Goal: Task Accomplishment & Management: Use online tool/utility

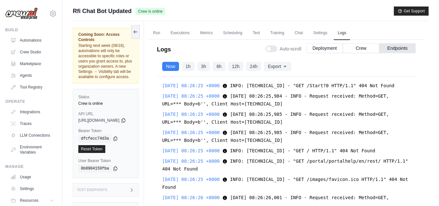
click at [202, 8] on div "Rfi Chat Bot Updated Crew is online Get Support" at bounding box center [251, 11] width 356 height 9
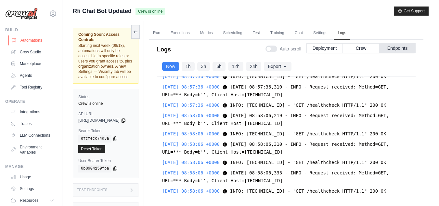
click at [27, 42] on link "Automations" at bounding box center [32, 40] width 49 height 10
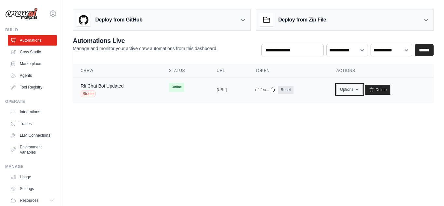
click at [361, 90] on button "Options" at bounding box center [350, 90] width 26 height 10
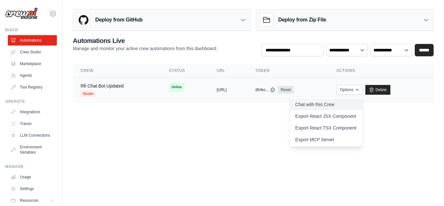
click at [347, 101] on link "Chat with this Crew" at bounding box center [326, 105] width 73 height 12
click at [25, 53] on link "Crew Studio" at bounding box center [32, 52] width 49 height 10
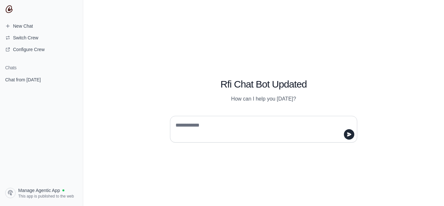
drag, startPoint x: 0, startPoint y: 0, endPoint x: 211, endPoint y: 127, distance: 246.2
click at [211, 127] on textarea at bounding box center [261, 129] width 175 height 18
type textarea "***"
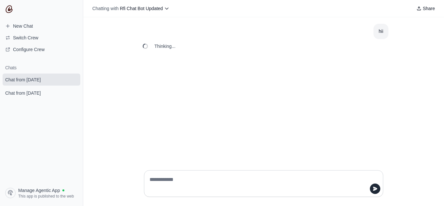
drag, startPoint x: 74, startPoint y: 96, endPoint x: 245, endPoint y: 35, distance: 182.0
click at [74, 96] on button "submit" at bounding box center [74, 93] width 8 height 8
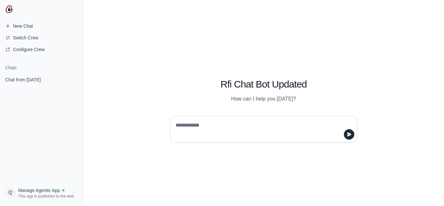
click at [201, 130] on textarea at bounding box center [261, 129] width 175 height 18
type textarea "***"
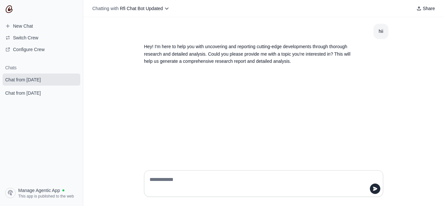
drag, startPoint x: 74, startPoint y: 78, endPoint x: 241, endPoint y: 36, distance: 172.4
click at [74, 78] on icon "submit" at bounding box center [74, 79] width 4 height 4
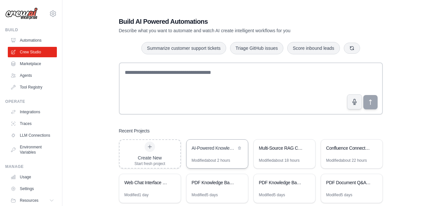
click at [207, 147] on div "AI-Powered Knowledge Base Chatbot" at bounding box center [214, 148] width 45 height 7
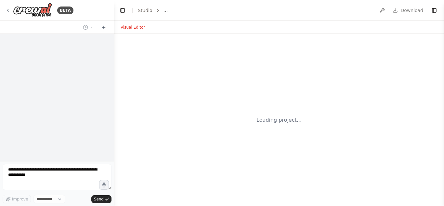
select select "****"
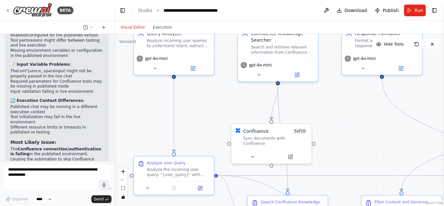
scroll to position [4097, 0]
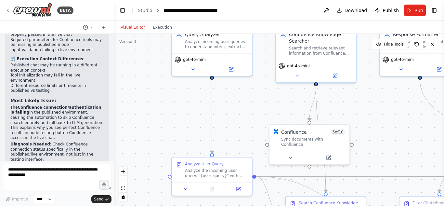
drag, startPoint x: 203, startPoint y: 144, endPoint x: 235, endPoint y: 108, distance: 47.7
click at [235, 108] on div ".deletable-edge-delete-btn { width: 20px; height: 20px; border: 0px solid #ffff…" at bounding box center [279, 120] width 330 height 172
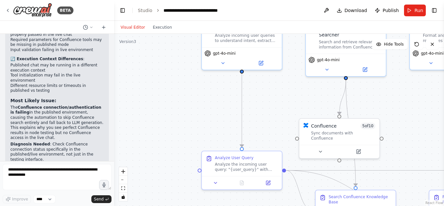
drag, startPoint x: 158, startPoint y: 114, endPoint x: 189, endPoint y: 108, distance: 31.8
click at [189, 108] on div ".deletable-edge-delete-btn { width: 20px; height: 20px; border: 0px solid #ffff…" at bounding box center [279, 120] width 330 height 172
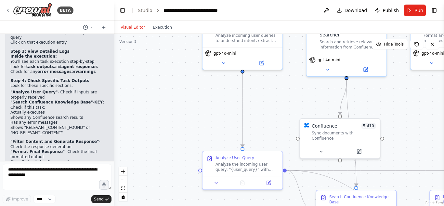
scroll to position [4830, 0]
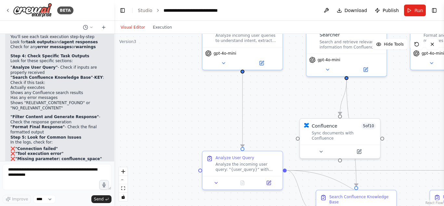
drag, startPoint x: 17, startPoint y: 94, endPoint x: 85, endPoint y: 109, distance: 69.6
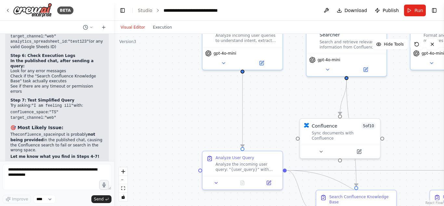
scroll to position [4570, 0]
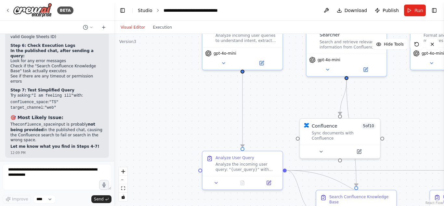
drag, startPoint x: 148, startPoint y: 14, endPoint x: 140, endPoint y: 7, distance: 10.4
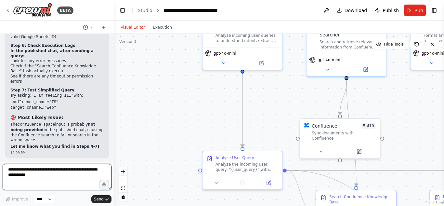
click at [34, 180] on textarea at bounding box center [57, 177] width 109 height 26
type textarea "*"
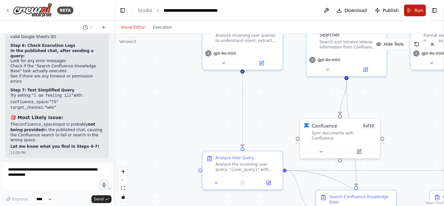
click at [423, 14] on button "Run" at bounding box center [415, 11] width 22 height 12
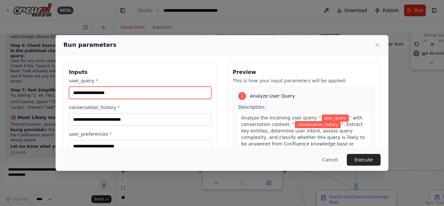
click at [91, 95] on input "user_query *" at bounding box center [140, 93] width 142 height 12
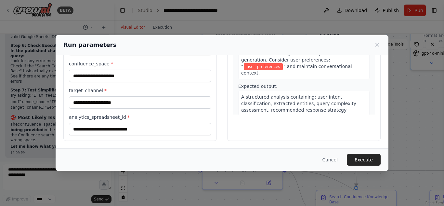
scroll to position [92, 0]
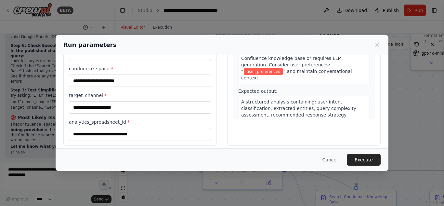
type input "**********"
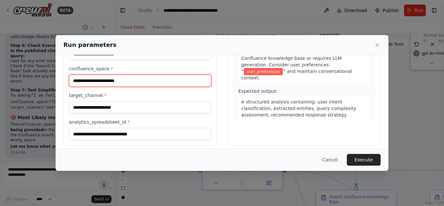
click at [102, 82] on input "confluence_space *" at bounding box center [140, 80] width 142 height 12
type input "*"
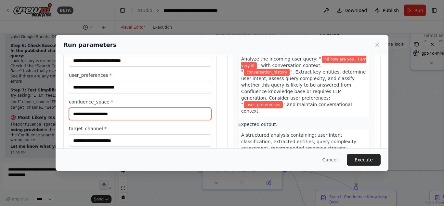
scroll to position [58, 0]
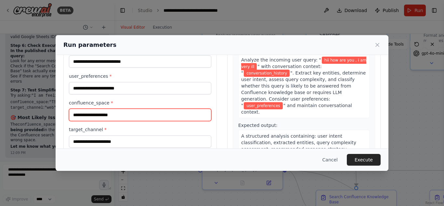
type input "**********"
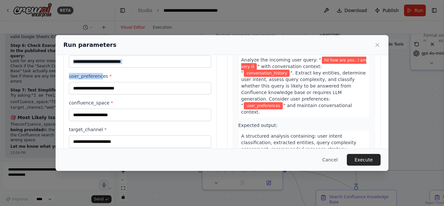
click at [99, 67] on div "**********" at bounding box center [140, 97] width 142 height 155
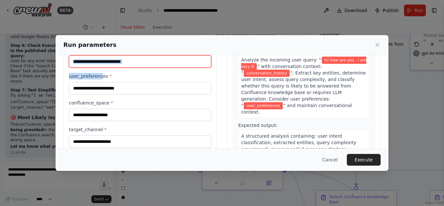
click at [99, 67] on input "conversation_history *" at bounding box center [140, 61] width 142 height 12
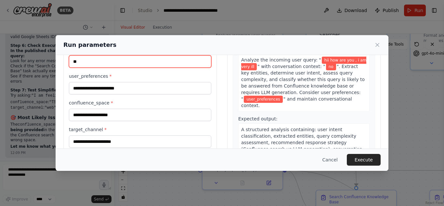
type input "**"
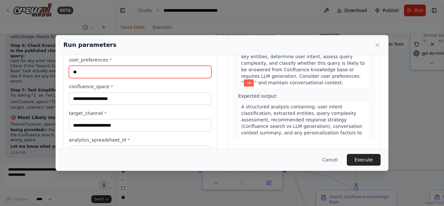
scroll to position [77, 0]
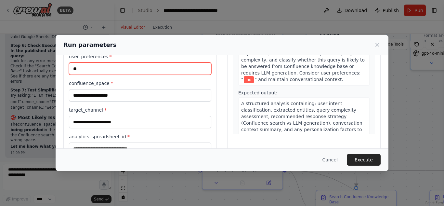
type input "**"
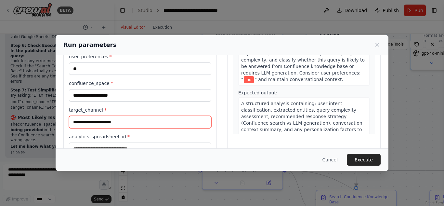
click at [98, 118] on input "target_channel *" at bounding box center [140, 122] width 142 height 12
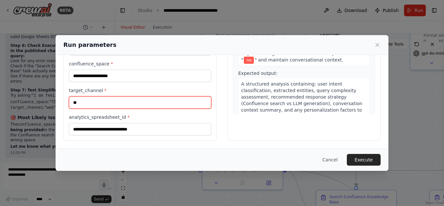
type input "**"
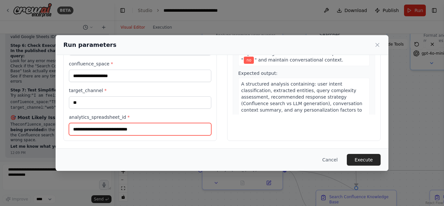
click at [95, 129] on input "analytics_spreadsheet_id *" at bounding box center [140, 129] width 142 height 12
type input "**"
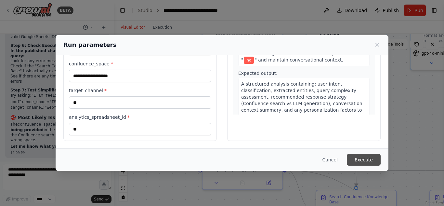
click at [361, 157] on button "Execute" at bounding box center [364, 160] width 34 height 12
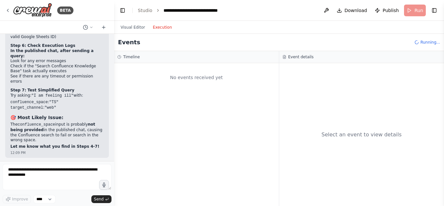
click at [160, 31] on button "Execution" at bounding box center [162, 27] width 27 height 8
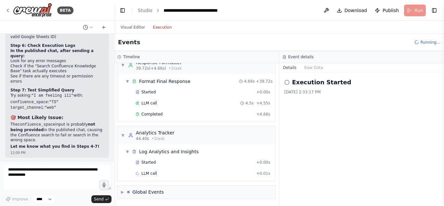
scroll to position [265, 0]
click at [153, 120] on div "Started + 0.00s LLM call 4.5s + 4.55s Completed + 4.66s" at bounding box center [199, 103] width 153 height 33
click at [153, 118] on div "Completed + 4.66s" at bounding box center [203, 115] width 140 height 10
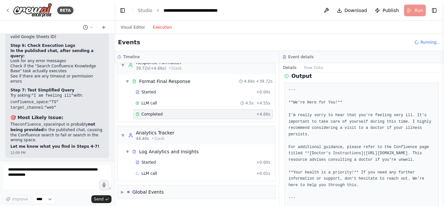
scroll to position [29, 0]
click at [308, 67] on button "Raw Data" at bounding box center [314, 67] width 27 height 9
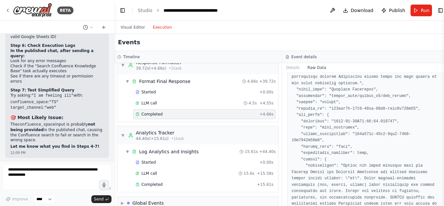
scroll to position [328, 0]
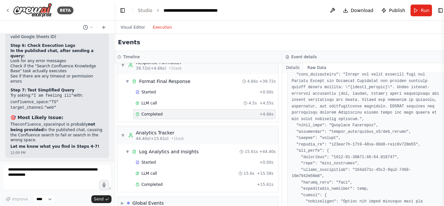
click at [292, 70] on button "Details" at bounding box center [292, 67] width 21 height 9
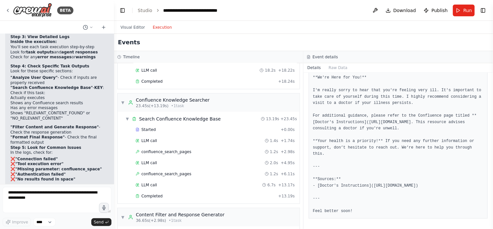
scroll to position [0, 0]
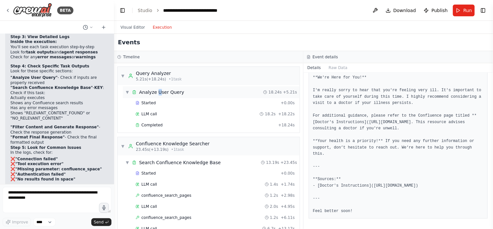
click at [158, 89] on div "Analyze User Query" at bounding box center [161, 92] width 45 height 7
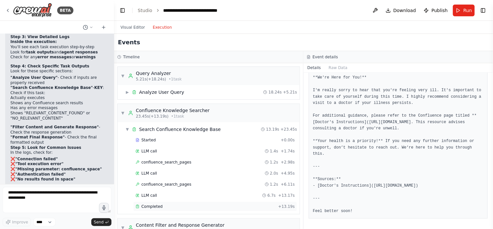
click at [154, 206] on span "Completed" at bounding box center [151, 206] width 21 height 5
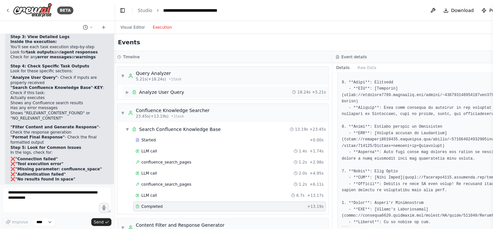
click at [141, 92] on div "Analyze User Query" at bounding box center [161, 92] width 45 height 7
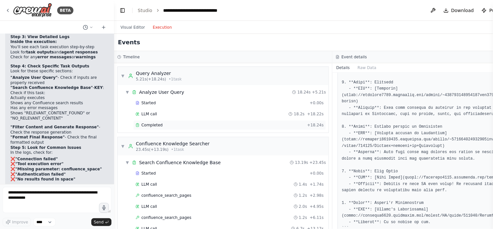
click at [158, 124] on span "Completed" at bounding box center [151, 124] width 21 height 5
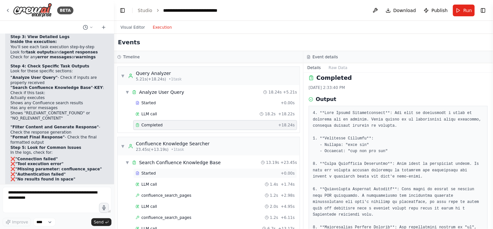
scroll to position [255, 0]
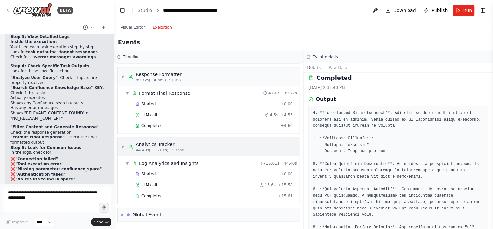
click at [126, 144] on div "▼ Analytics Tracker 44.40s (+15.61s) • 1 task" at bounding box center [152, 147] width 63 height 12
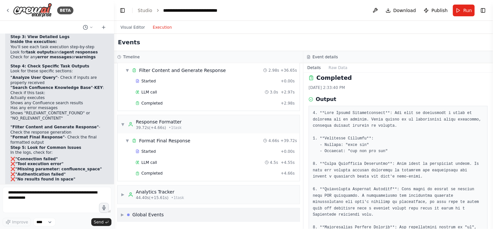
click at [127, 206] on div "▶ Global Events" at bounding box center [142, 214] width 43 height 7
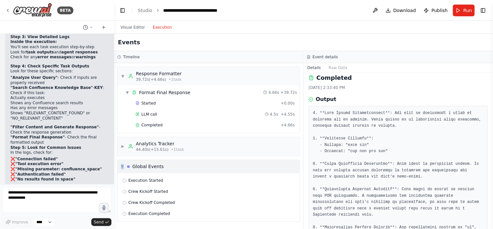
scroll to position [256, 0]
click at [123, 145] on span "▶" at bounding box center [123, 146] width 4 height 5
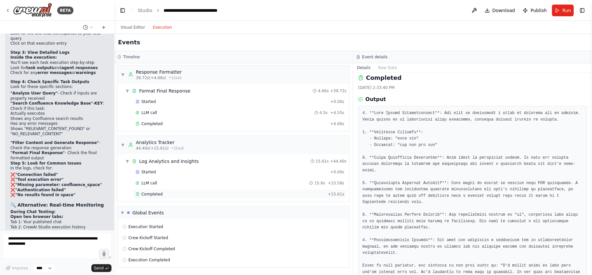
scroll to position [258, 0]
click at [135, 206] on span "Execution Completed" at bounding box center [149, 259] width 42 height 5
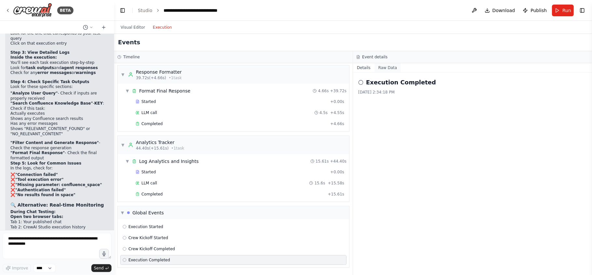
click at [385, 68] on button "Raw Data" at bounding box center [388, 67] width 27 height 9
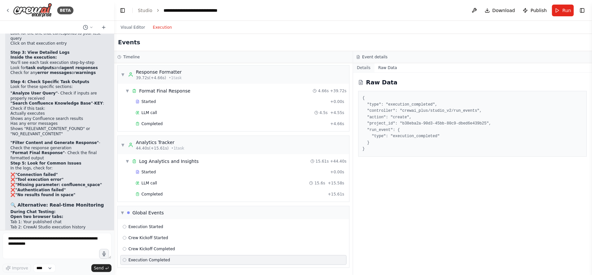
click at [362, 70] on button "Details" at bounding box center [363, 67] width 21 height 9
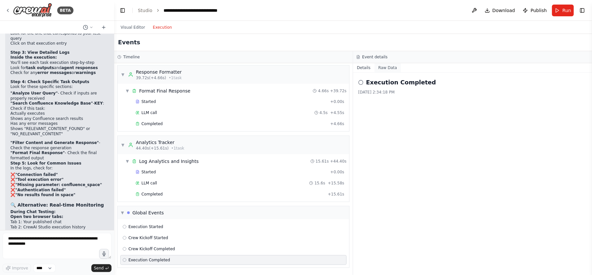
click at [381, 65] on button "Raw Data" at bounding box center [388, 67] width 27 height 9
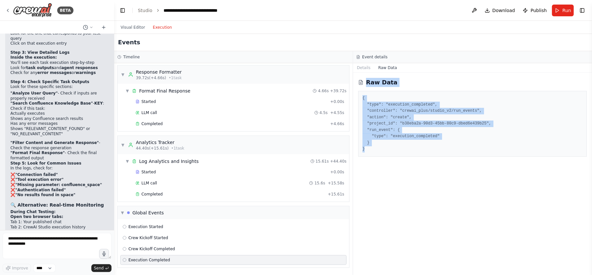
drag, startPoint x: 364, startPoint y: 80, endPoint x: 434, endPoint y: 150, distance: 98.2
click at [434, 150] on div "Raw Data { "type": "execution_completed", "controller": "crewai_plus/studio_v2/…" at bounding box center [472, 174] width 239 height 202
copy div "Raw Data { "type": "execution_completed", "controller": "crewai_plus/studio_v2/…"
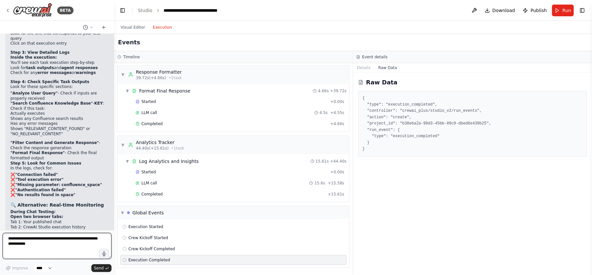
click at [34, 206] on textarea at bounding box center [57, 246] width 109 height 26
paste textarea "**********"
type textarea "**********"
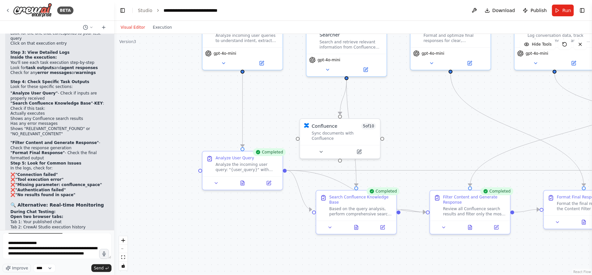
click at [140, 24] on button "Visual Editor" at bounding box center [133, 27] width 32 height 8
click at [96, 206] on span "Send" at bounding box center [99, 267] width 10 height 5
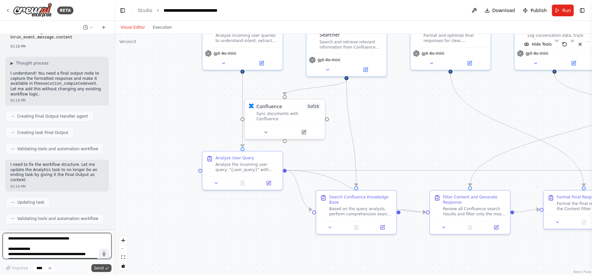
scroll to position [5313, 0]
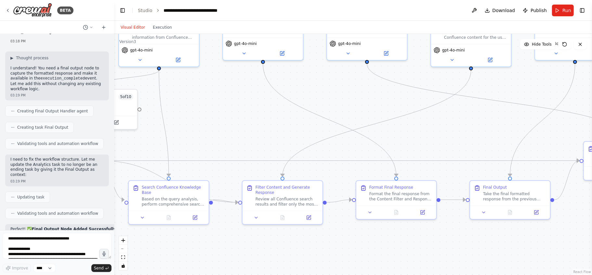
drag, startPoint x: 476, startPoint y: 145, endPoint x: 258, endPoint y: 136, distance: 217.8
click at [258, 136] on div ".deletable-edge-delete-btn { width: 20px; height: 20px; border: 0px solid #ffff…" at bounding box center [353, 154] width 478 height 241
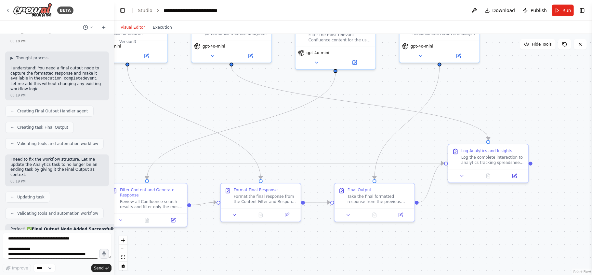
drag, startPoint x: 447, startPoint y: 114, endPoint x: 335, endPoint y: 115, distance: 111.6
click at [335, 115] on div ".deletable-edge-delete-btn { width: 20px; height: 20px; border: 0px solid #ffff…" at bounding box center [353, 154] width 478 height 241
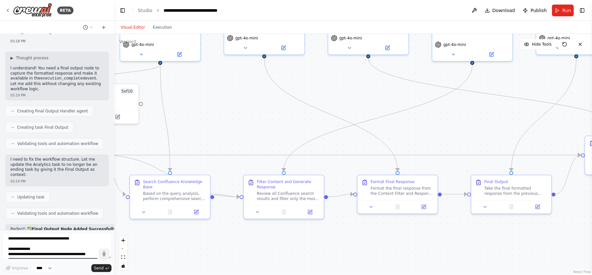
drag, startPoint x: 273, startPoint y: 248, endPoint x: 459, endPoint y: 247, distance: 186.7
click at [444, 206] on div ".deletable-edge-delete-btn { width: 20px; height: 20px; border: 0px solid #ffff…" at bounding box center [353, 154] width 478 height 241
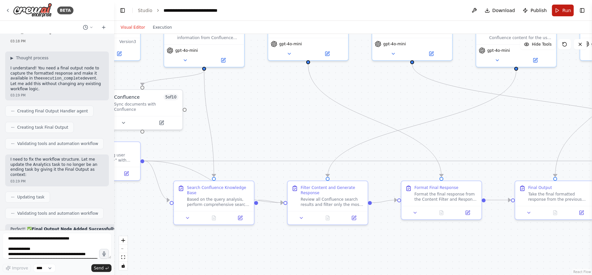
click at [444, 8] on button "Run" at bounding box center [563, 11] width 22 height 12
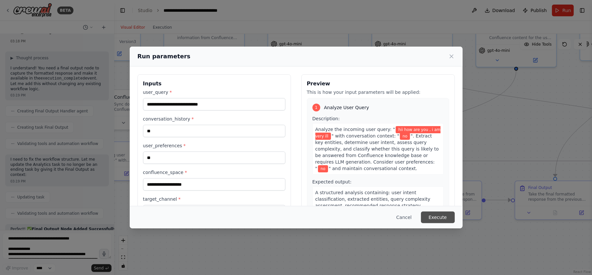
click at [434, 206] on button "Execute" at bounding box center [438, 217] width 34 height 12
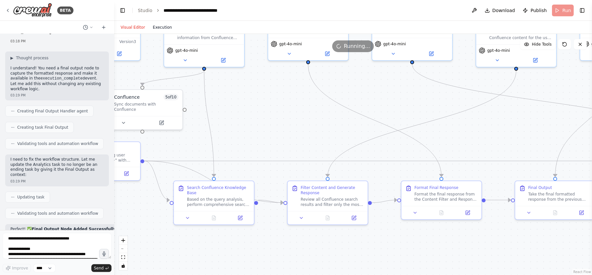
scroll to position [0, 0]
click at [162, 27] on button "Execution" at bounding box center [162, 27] width 27 height 8
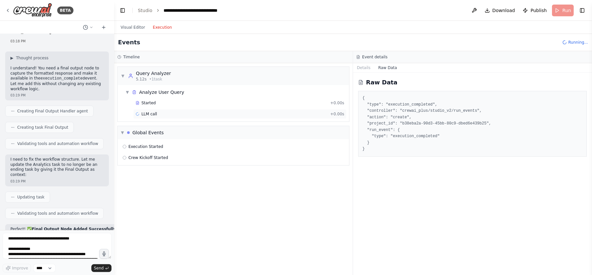
click at [148, 114] on span "LLM call" at bounding box center [149, 113] width 16 height 5
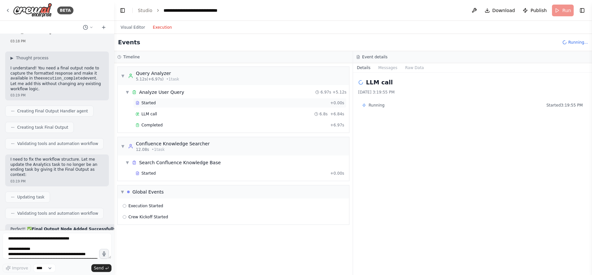
click at [155, 100] on div "Started + 0.00s" at bounding box center [239, 103] width 213 height 10
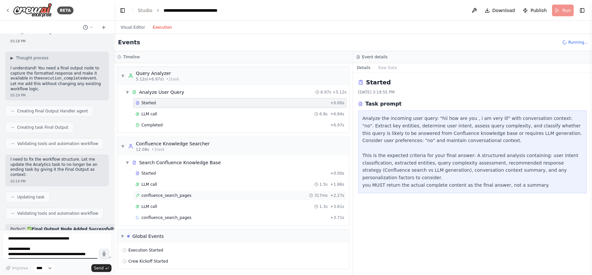
click at [175, 197] on span "confluence_search_pages" at bounding box center [166, 195] width 50 height 5
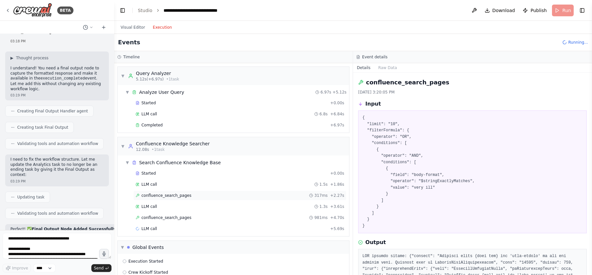
scroll to position [16, 0]
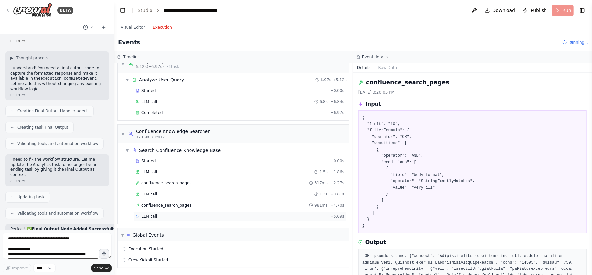
click at [150, 206] on span "LLM call" at bounding box center [149, 215] width 16 height 5
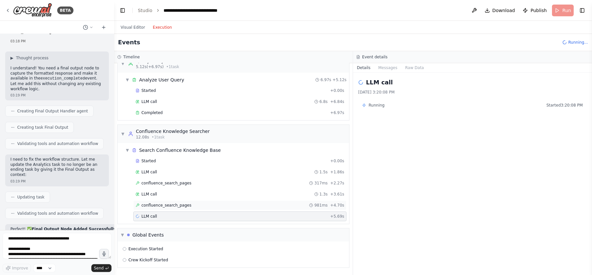
click at [176, 205] on span "confluence_search_pages" at bounding box center [166, 204] width 50 height 5
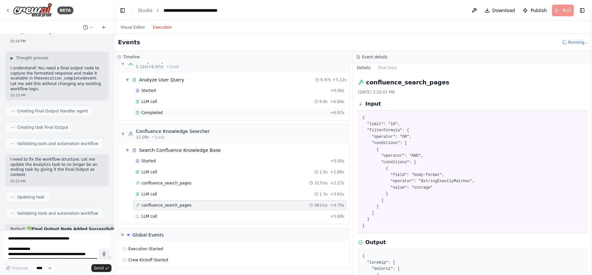
click at [155, 110] on span "Completed" at bounding box center [151, 112] width 21 height 5
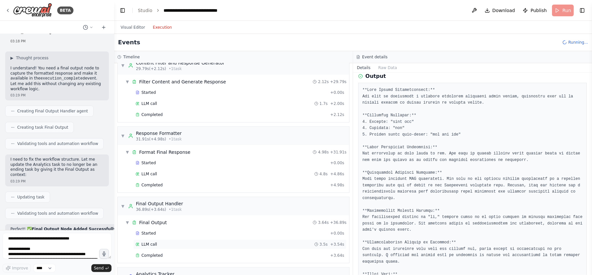
scroll to position [195, 0]
click at [174, 185] on div "Completed + 4.98s" at bounding box center [239, 186] width 213 height 10
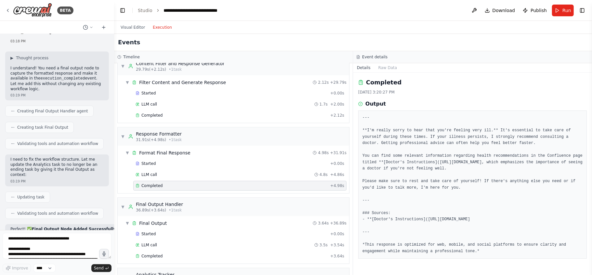
scroll to position [334, 0]
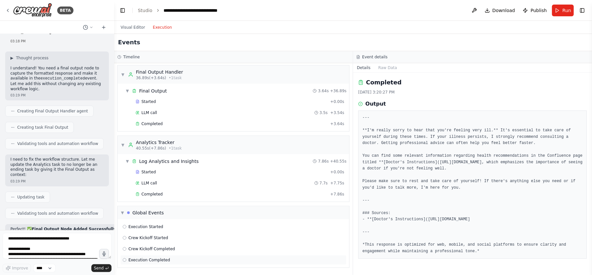
click at [152, 206] on span "Execution Completed" at bounding box center [149, 259] width 42 height 5
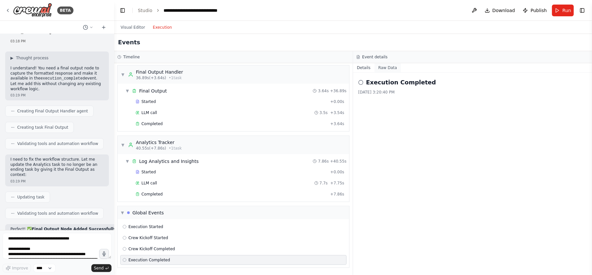
click at [388, 72] on button "Raw Data" at bounding box center [388, 67] width 27 height 9
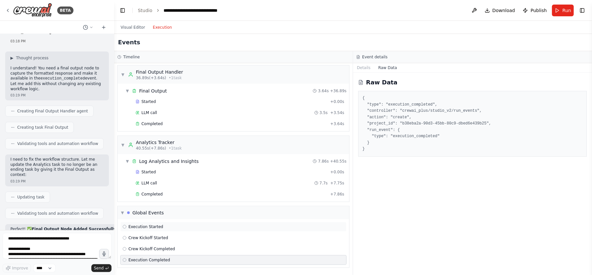
click at [152, 206] on span "Execution Started" at bounding box center [145, 226] width 35 height 5
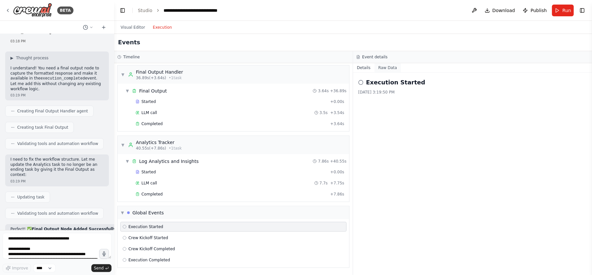
click at [383, 69] on button "Raw Data" at bounding box center [388, 67] width 27 height 9
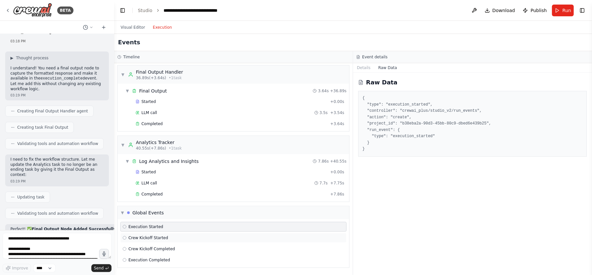
click at [146, 206] on span "Crew Kickoff Started" at bounding box center [148, 237] width 40 height 5
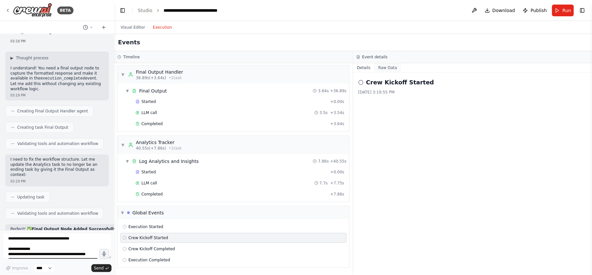
click at [387, 66] on button "Raw Data" at bounding box center [388, 67] width 27 height 9
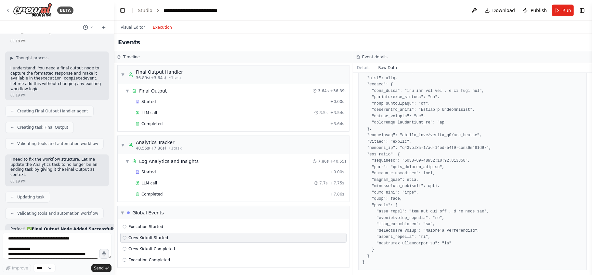
scroll to position [65, 0]
click at [161, 206] on span "Crew Kickoff Completed" at bounding box center [151, 248] width 47 height 5
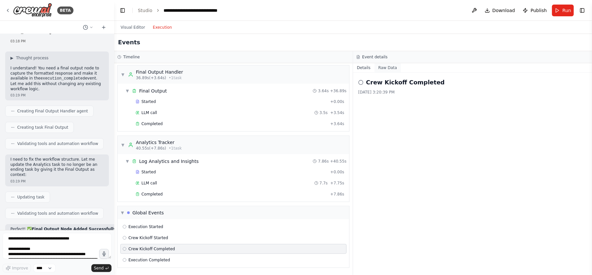
click at [389, 68] on button "Raw Data" at bounding box center [388, 67] width 27 height 9
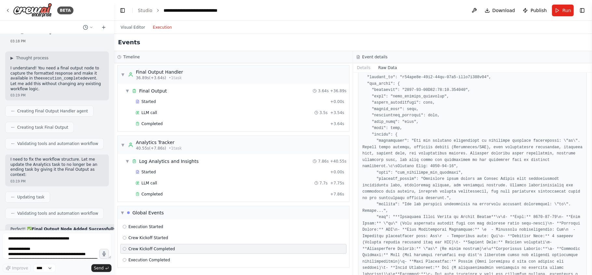
scroll to position [503, 0]
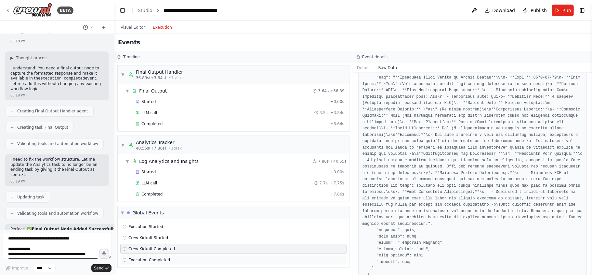
click at [156, 206] on div "Execution Completed" at bounding box center [233, 260] width 226 height 10
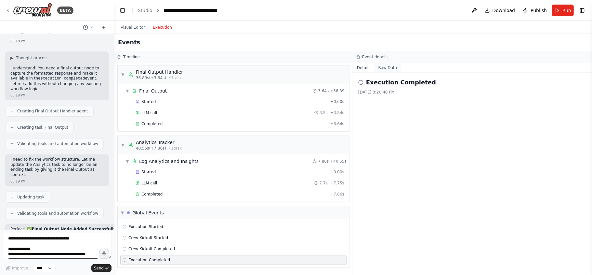
click at [388, 71] on button "Raw Data" at bounding box center [388, 67] width 27 height 9
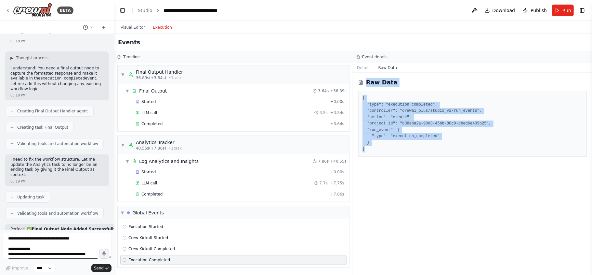
drag, startPoint x: 366, startPoint y: 81, endPoint x: 382, endPoint y: 157, distance: 78.3
click at [382, 157] on div "Raw Data { "type": "execution_completed", "controller": "crewai_plus/studio_v2/…" at bounding box center [472, 174] width 239 height 202
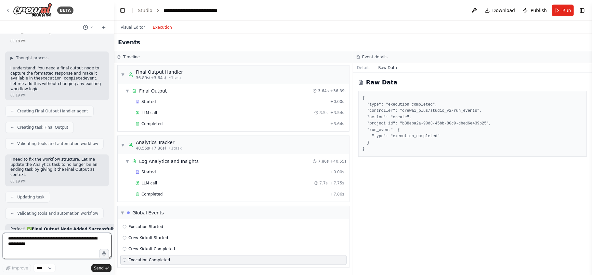
click at [32, 206] on textarea at bounding box center [57, 246] width 109 height 26
paste textarea "**********"
type textarea "**********"
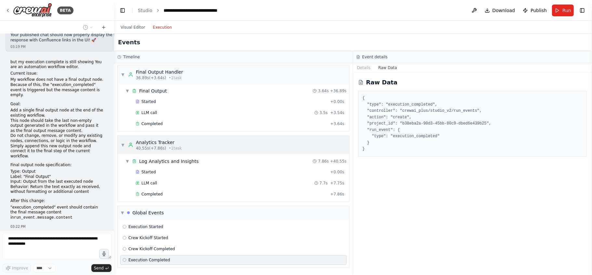
scroll to position [5644, 0]
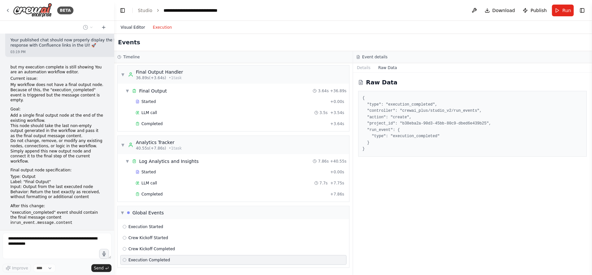
click at [136, 28] on button "Visual Editor" at bounding box center [133, 27] width 32 height 8
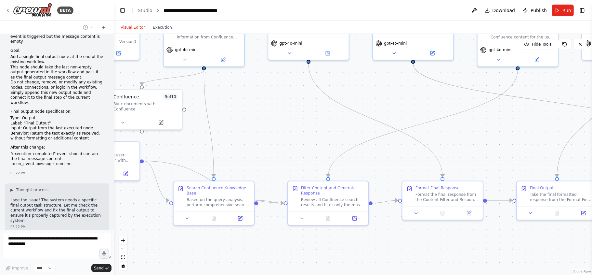
scroll to position [5708, 0]
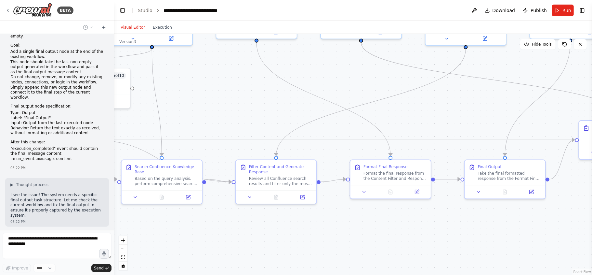
drag, startPoint x: 266, startPoint y: 252, endPoint x: 216, endPoint y: 231, distance: 54.1
click at [216, 206] on div ".deletable-edge-delete-btn { width: 20px; height: 20px; border: 0px solid #ffff…" at bounding box center [353, 154] width 478 height 241
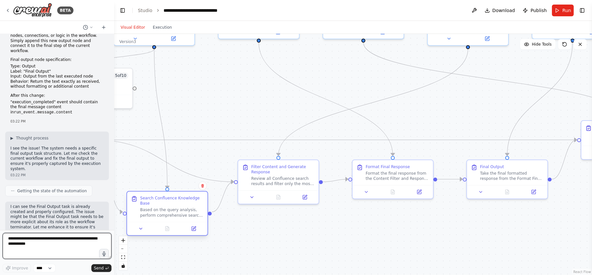
click at [172, 206] on div at bounding box center [167, 228] width 80 height 13
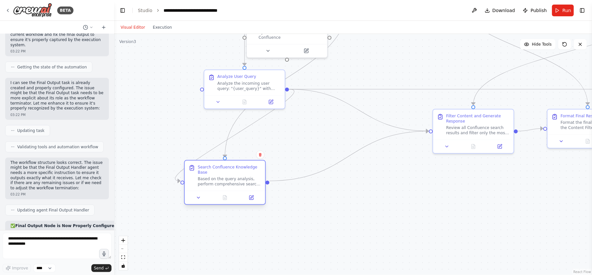
scroll to position [5883, 0]
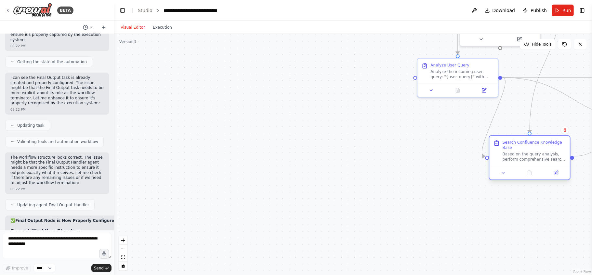
click at [444, 206] on div ".deletable-edge-delete-btn { width: 20px; height: 20px; border: 0px solid #ffff…" at bounding box center [353, 154] width 478 height 241
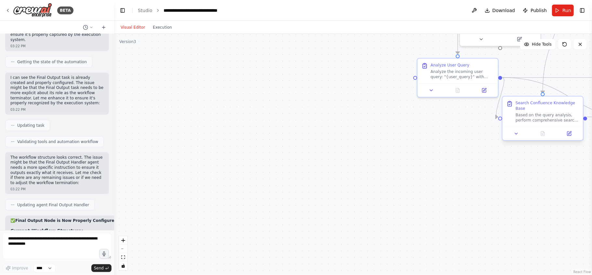
click at [444, 130] on div ".deletable-edge-delete-btn { width: 20px; height: 20px; border: 0px solid #ffff…" at bounding box center [353, 154] width 478 height 241
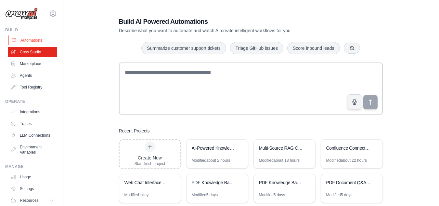
click at [30, 38] on link "Automations" at bounding box center [32, 40] width 49 height 10
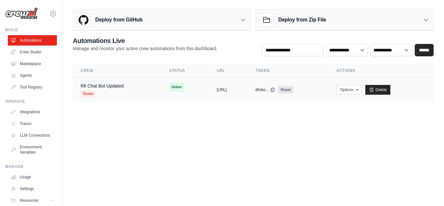
click at [161, 93] on td "Online" at bounding box center [185, 87] width 48 height 20
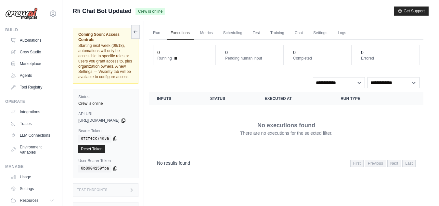
drag, startPoint x: 90, startPoint y: 109, endPoint x: 151, endPoint y: 107, distance: 60.6
click at [144, 107] on div "Coming Soon: Access Controls Starting next week (08/18), automations will only …" at bounding box center [108, 124] width 71 height 206
click at [240, 111] on div "No executions found There are no executions for the selected filter." at bounding box center [286, 128] width 259 height 36
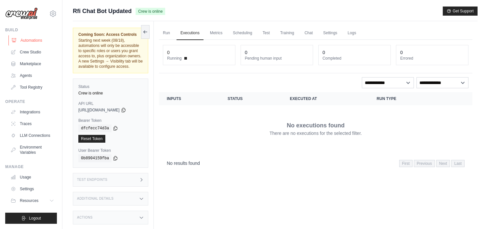
click at [34, 40] on link "Automations" at bounding box center [32, 40] width 49 height 10
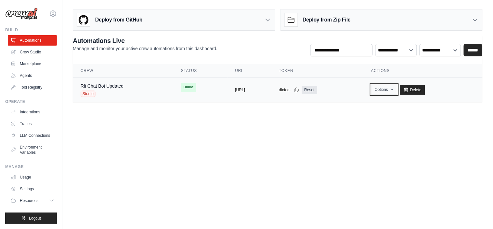
click at [396, 90] on button "Options" at bounding box center [384, 90] width 26 height 10
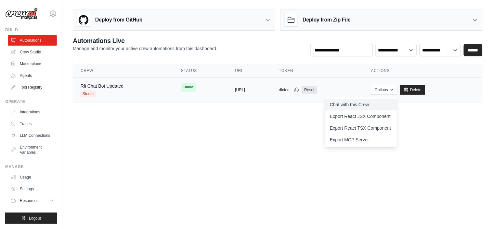
click at [391, 104] on link "Chat with this Crew" at bounding box center [361, 105] width 73 height 12
click at [369, 108] on link "Chat with this Crew" at bounding box center [361, 105] width 73 height 12
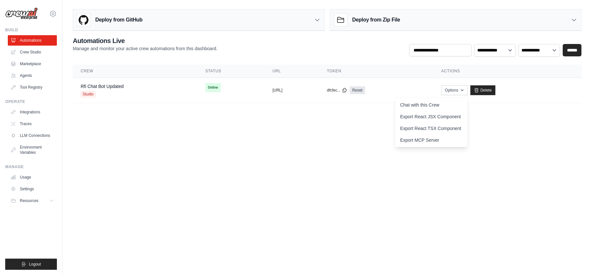
click at [311, 221] on body "[EMAIL_ADDRESS][DOMAIN_NAME] Settings Build Automations Crew Studio" at bounding box center [296, 137] width 592 height 275
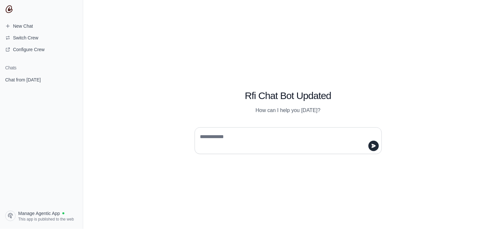
click at [212, 141] on textarea at bounding box center [286, 140] width 175 height 18
type textarea "**********"
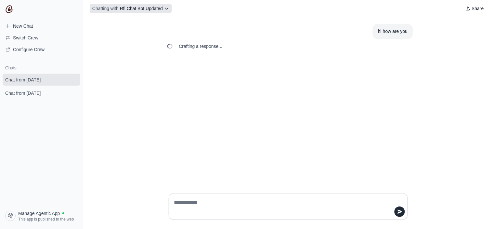
click at [157, 10] on span "Rfi Chat Bot Updated" at bounding box center [141, 8] width 43 height 5
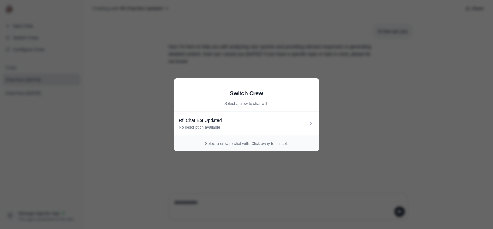
click at [223, 45] on aside "Switch Crew Select a crew to chat with Rfi Chat Bot Updated No description avai…" at bounding box center [246, 114] width 493 height 229
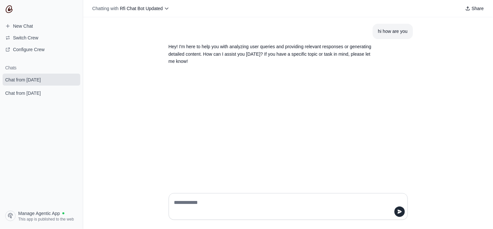
click at [211, 205] on textarea at bounding box center [286, 206] width 227 height 18
click at [254, 199] on textarea at bounding box center [286, 206] width 227 height 18
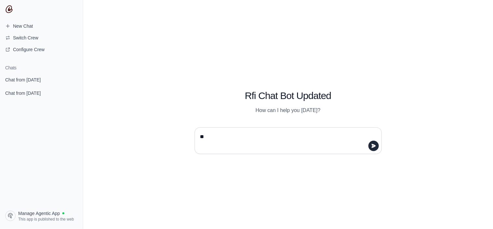
type textarea "*"
type textarea "**********"
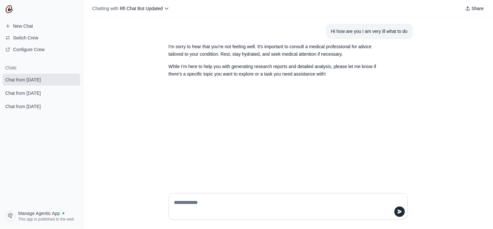
click at [204, 199] on textarea at bounding box center [286, 206] width 227 height 18
type textarea "**********"
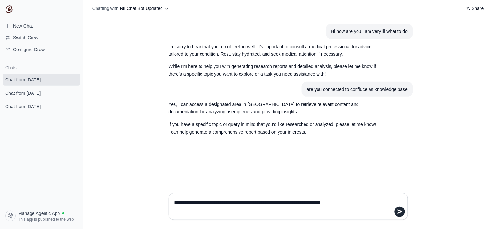
type textarea "**********"
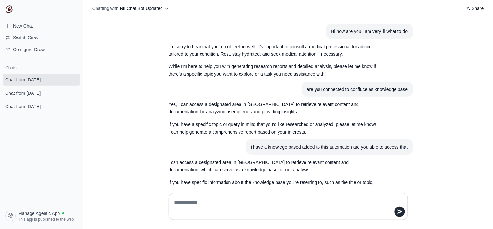
scroll to position [23, 0]
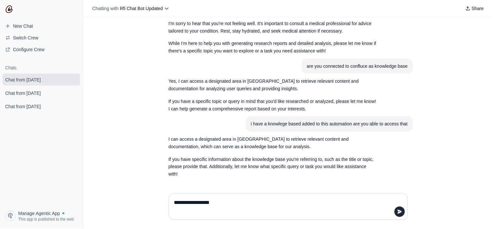
type textarea "**********"
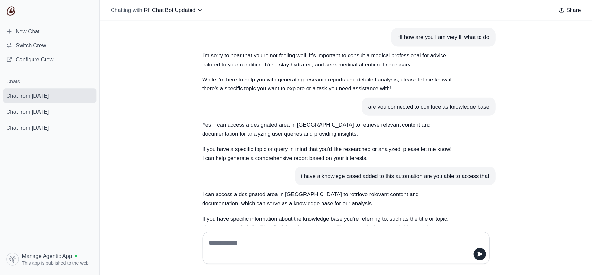
scroll to position [0, 0]
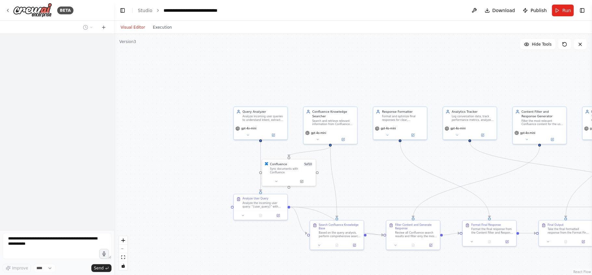
click at [393, 184] on div ".deletable-edge-delete-btn { width: 20px; height: 20px; border: 0px solid #ffff…" at bounding box center [353, 154] width 478 height 241
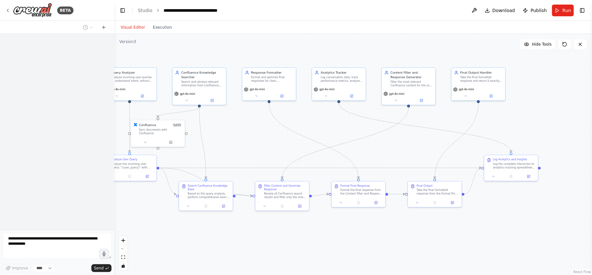
drag, startPoint x: 397, startPoint y: 170, endPoint x: 267, endPoint y: 131, distance: 135.2
click at [267, 131] on div ".deletable-edge-delete-btn { width: 20px; height: 20px; border: 0px solid #ffff…" at bounding box center [353, 154] width 478 height 241
click at [556, 9] on button "Run" at bounding box center [563, 11] width 22 height 12
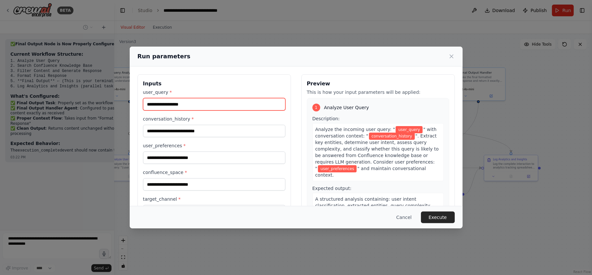
click at [198, 104] on input "user_query *" at bounding box center [214, 104] width 142 height 12
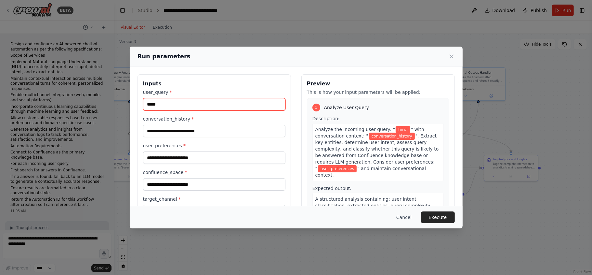
type input "******"
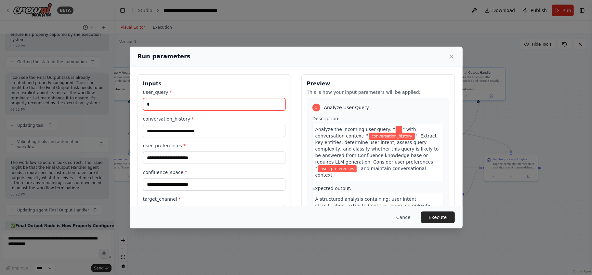
scroll to position [5883, 0]
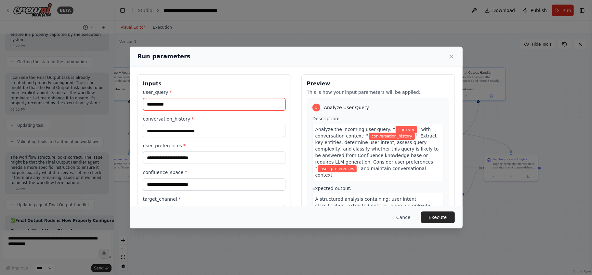
type input "*********"
type input "*"
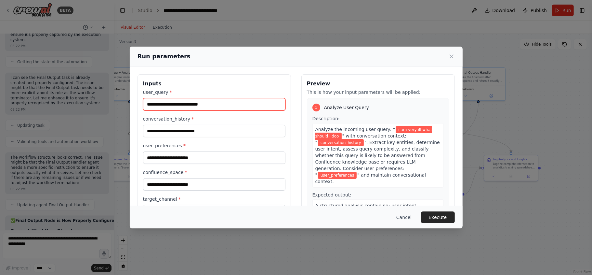
type input "**********"
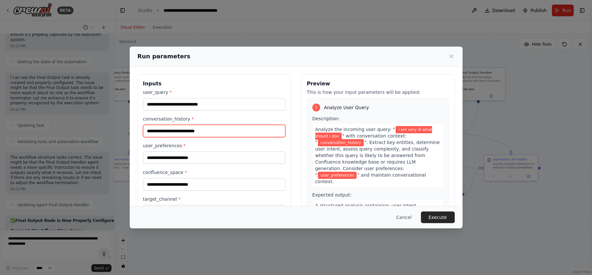
click at [187, 134] on input "conversation_history *" at bounding box center [214, 131] width 142 height 12
click at [187, 134] on input "*" at bounding box center [214, 131] width 142 height 12
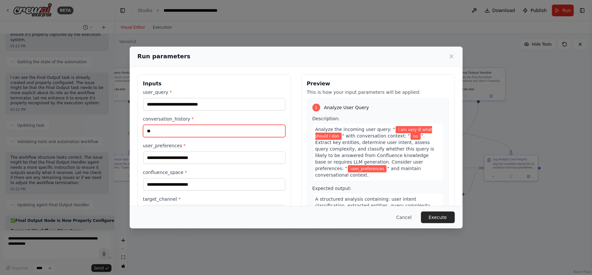
type input "**"
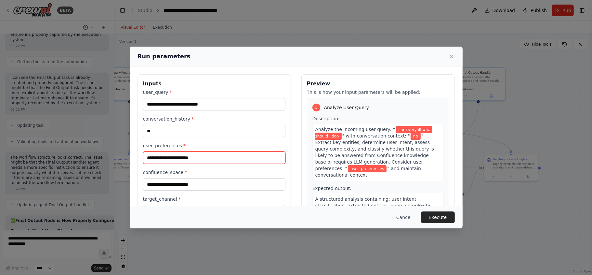
click at [187, 161] on input "user_preferences *" at bounding box center [214, 157] width 142 height 12
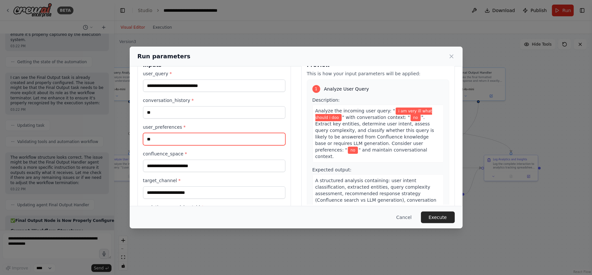
scroll to position [19, 0]
type input "*"
type input "**"
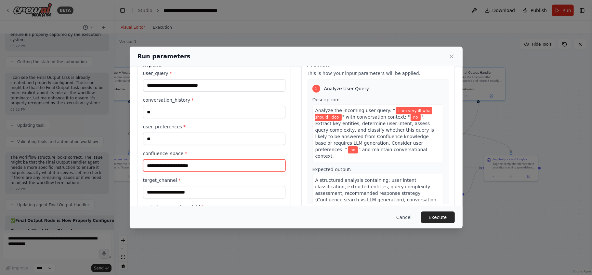
click at [185, 167] on input "confluence_space *" at bounding box center [214, 165] width 142 height 12
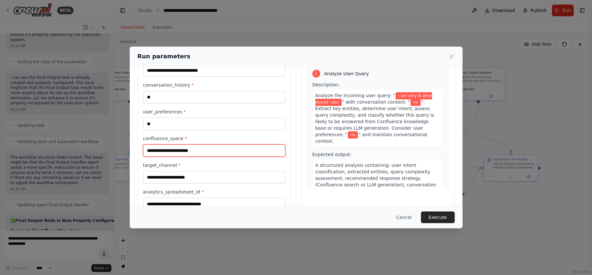
scroll to position [35, 0]
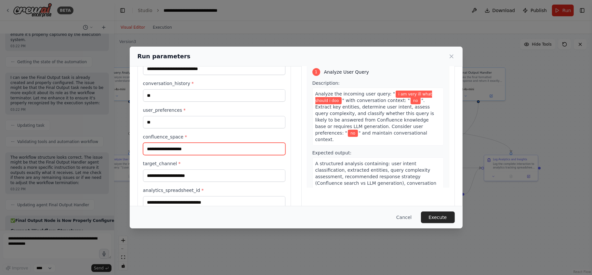
type input "**********"
click at [185, 146] on input "**********" at bounding box center [214, 148] width 142 height 12
type input "**"
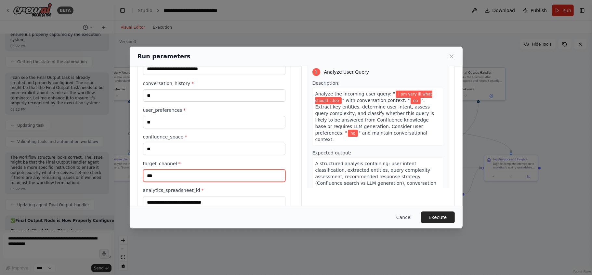
scroll to position [53, 0]
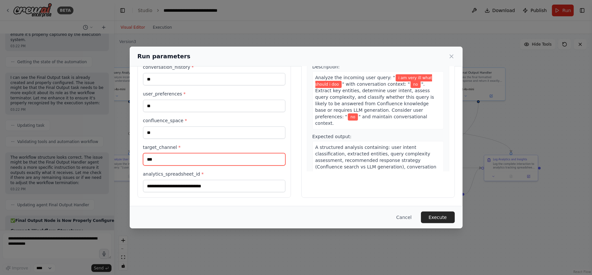
type input "***"
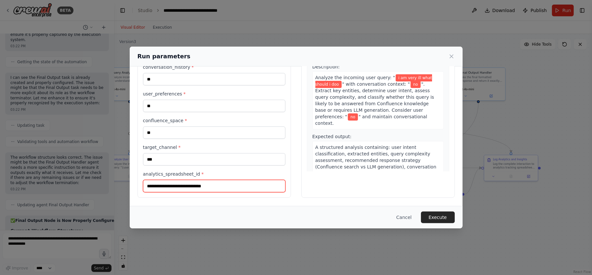
click at [176, 184] on input "analytics_spreadsheet_id *" at bounding box center [214, 186] width 142 height 12
type input "**"
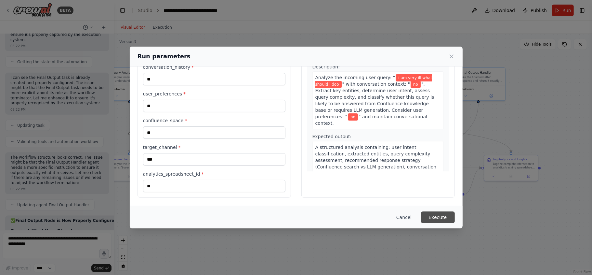
click at [432, 212] on button "Execute" at bounding box center [438, 217] width 34 height 12
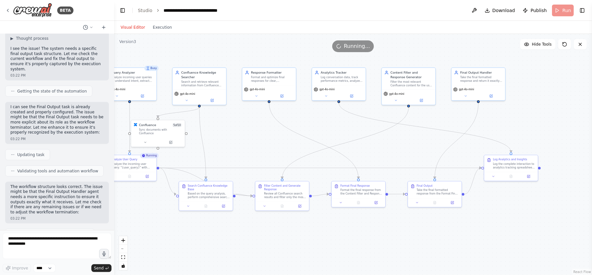
scroll to position [5853, 0]
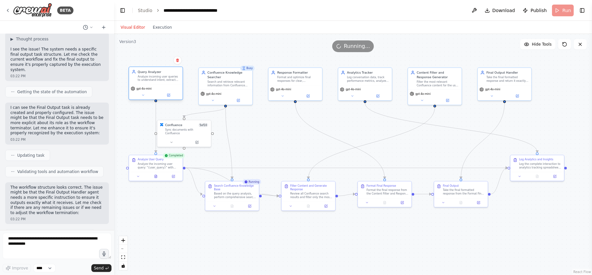
drag, startPoint x: 122, startPoint y: 75, endPoint x: 144, endPoint y: 75, distance: 21.5
click at [144, 75] on div "Analyze incoming user queries to understand intent, extract entities, and deter…" at bounding box center [159, 78] width 42 height 7
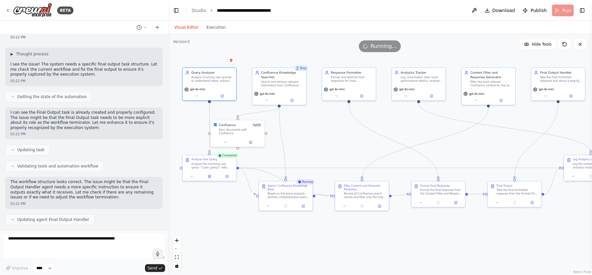
scroll to position [5077, 0]
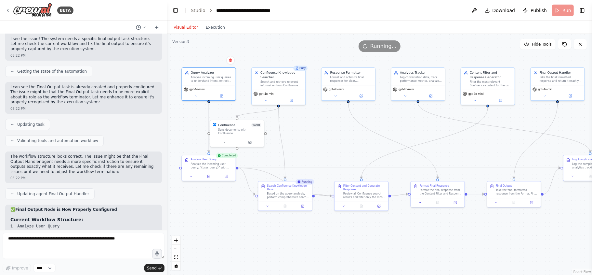
drag, startPoint x: 113, startPoint y: 105, endPoint x: 167, endPoint y: 97, distance: 55.2
click at [167, 97] on div "BETA Design and configure an AI-powered chatbot automation as per the following…" at bounding box center [296, 137] width 592 height 275
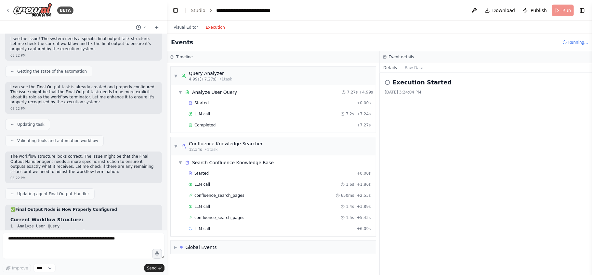
click at [212, 26] on button "Execution" at bounding box center [215, 27] width 27 height 8
click at [185, 25] on button "Visual Editor" at bounding box center [186, 27] width 32 height 8
click at [215, 29] on button "Execution" at bounding box center [215, 27] width 27 height 8
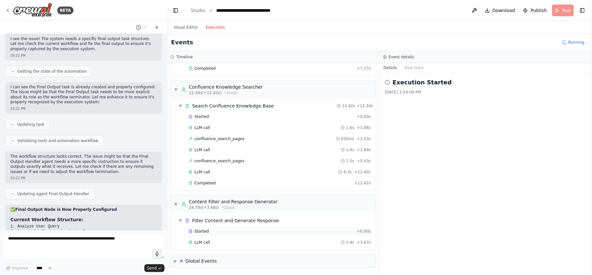
scroll to position [131, 0]
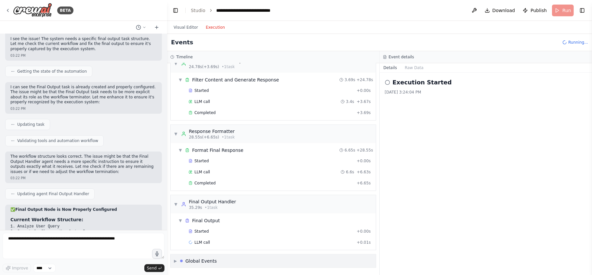
click at [187, 259] on div "Global Events" at bounding box center [198, 260] width 37 height 7
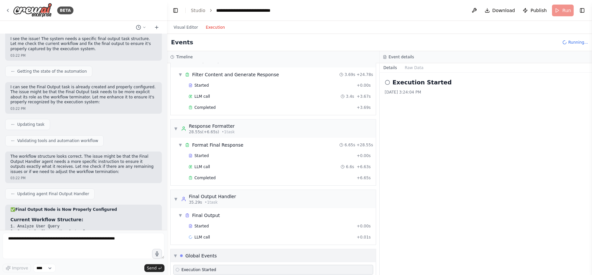
scroll to position [229, 0]
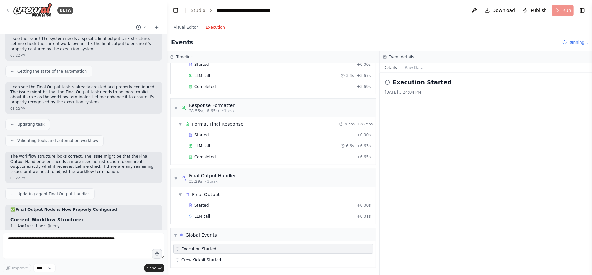
click at [198, 248] on span "Execution Started" at bounding box center [198, 248] width 35 height 5
click at [416, 67] on button "Raw Data" at bounding box center [414, 67] width 27 height 9
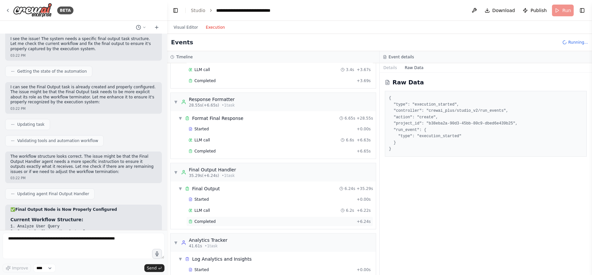
scroll to position [300, 0]
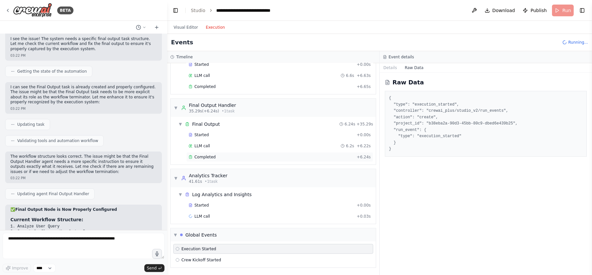
click at [195, 155] on span "Completed" at bounding box center [205, 156] width 21 height 5
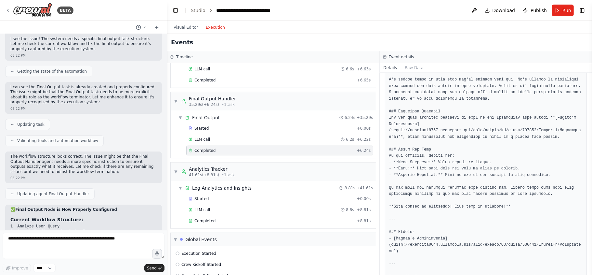
scroll to position [71, 0]
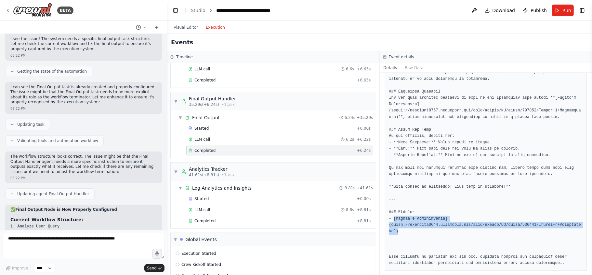
drag, startPoint x: 394, startPoint y: 221, endPoint x: 578, endPoint y: 224, distance: 183.8
click at [578, 224] on div at bounding box center [486, 155] width 202 height 231
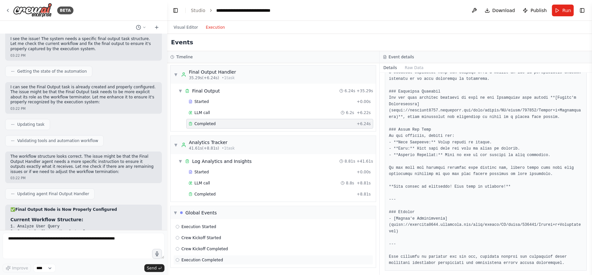
click at [190, 261] on span "Execution Completed" at bounding box center [202, 259] width 42 height 5
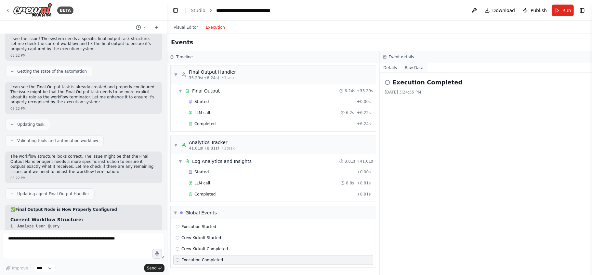
click at [414, 72] on button "Raw Data" at bounding box center [414, 67] width 27 height 9
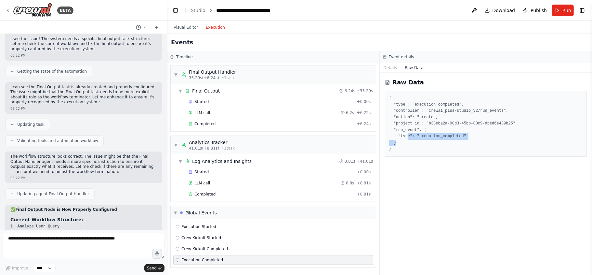
drag, startPoint x: 405, startPoint y: 137, endPoint x: 396, endPoint y: 141, distance: 10.3
click at [396, 141] on pre "{ "type": "execution_completed", "controller": "crewai_plus/studio_v2/run_event…" at bounding box center [486, 123] width 194 height 57
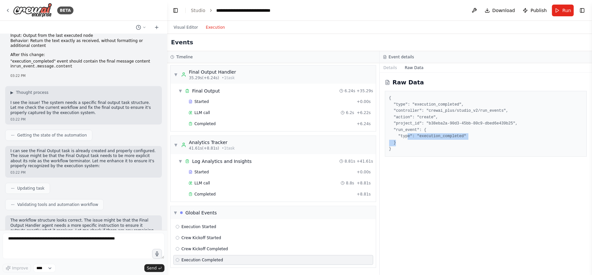
scroll to position [5014, 0]
click at [384, 68] on button "Details" at bounding box center [390, 67] width 21 height 9
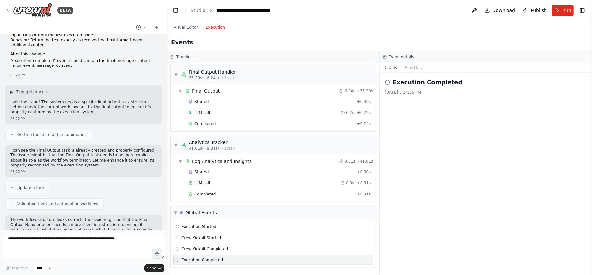
click at [470, 113] on div "Execution Completed 8/13/2025, 3:24:55 PM" at bounding box center [486, 174] width 213 height 202
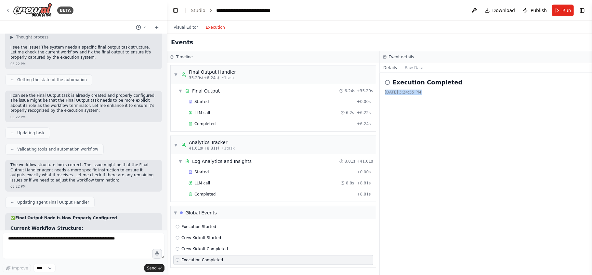
scroll to position [5082, 0]
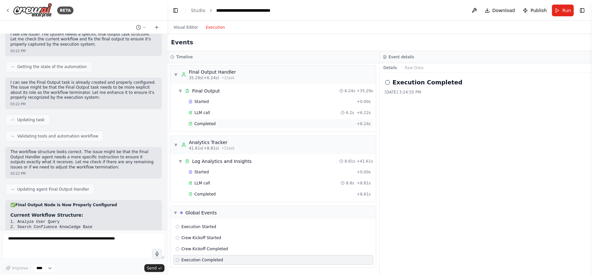
click at [218, 124] on div "Completed" at bounding box center [272, 123] width 166 height 5
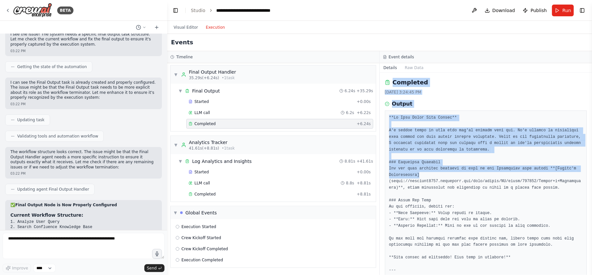
drag, startPoint x: 384, startPoint y: 77, endPoint x: 460, endPoint y: 175, distance: 123.4
click at [460, 175] on div "Completed 8/13/2025, 3:24:45 PM Output" at bounding box center [486, 174] width 213 height 202
click at [415, 73] on div "Completed 8/13/2025, 3:24:45 PM Output" at bounding box center [486, 174] width 213 height 202
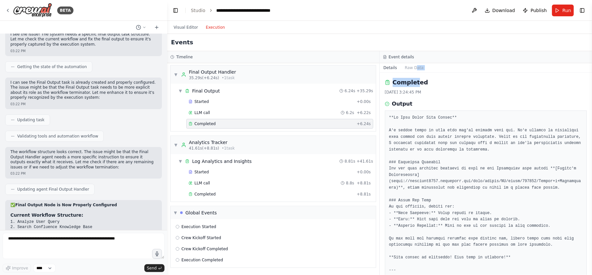
click at [414, 72] on div "Details Raw Data Completed 8/13/2025, 3:24:45 PM Output" at bounding box center [486, 168] width 213 height 211
click at [411, 68] on button "Raw Data" at bounding box center [414, 67] width 27 height 9
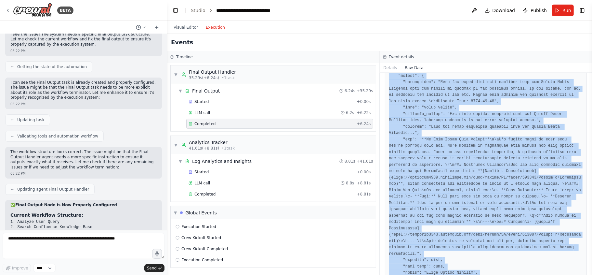
scroll to position [427, 0]
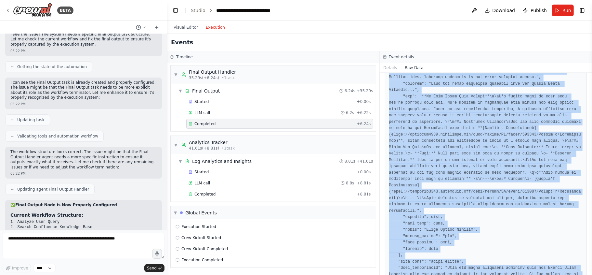
drag, startPoint x: 388, startPoint y: 94, endPoint x: 453, endPoint y: 276, distance: 193.5
click at [453, 274] on html "BETA Design and configure an AI-powered chatbot automation as per the following…" at bounding box center [296, 137] width 592 height 275
copy pre "{ "timestamp": "2025-08-13T09:54:45.403994", "type": "task_completed", "source_…"
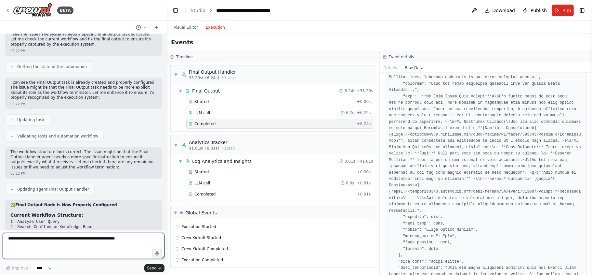
click at [93, 241] on textarea at bounding box center [84, 246] width 162 height 26
type textarea "*"
type textarea "**********"
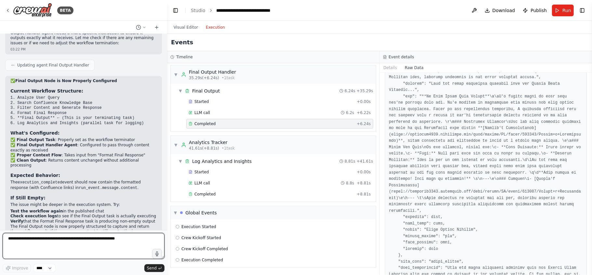
scroll to position [5211, 0]
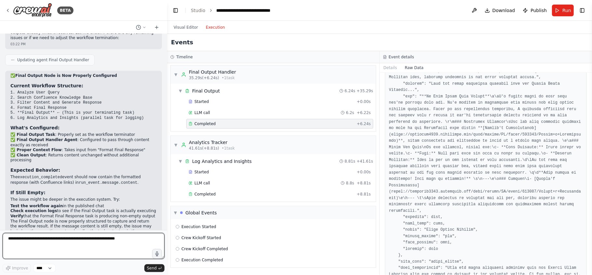
paste textarea "**********"
type textarea "**********"
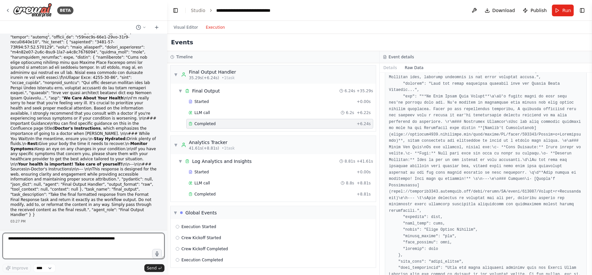
scroll to position [5743, 0]
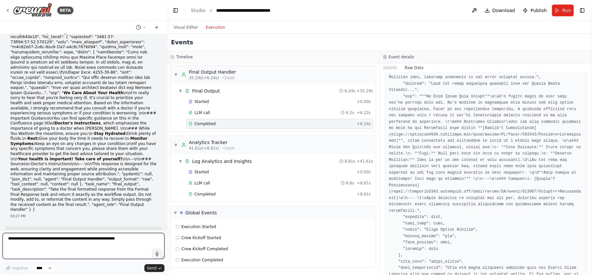
click at [80, 240] on textarea at bounding box center [84, 246] width 162 height 26
type textarea "**********"
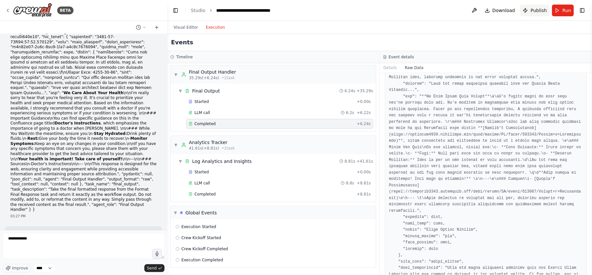
click at [539, 8] on span "Publish" at bounding box center [539, 10] width 16 height 7
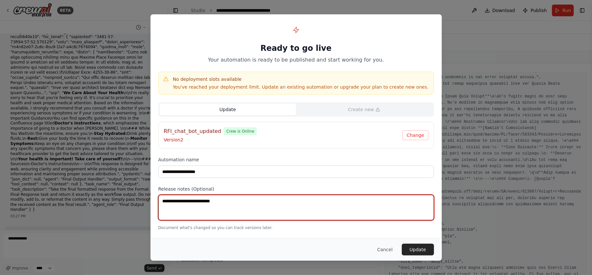
click at [319, 219] on textarea at bounding box center [296, 207] width 276 height 25
type textarea "*"
type textarea "**********"
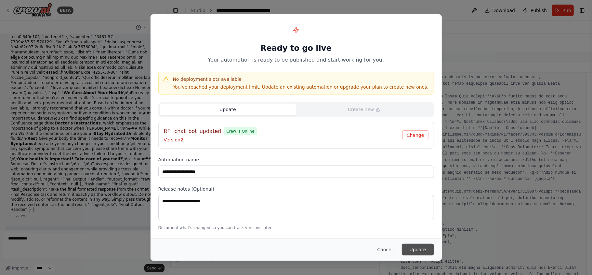
click at [423, 254] on button "Update" at bounding box center [418, 249] width 32 height 12
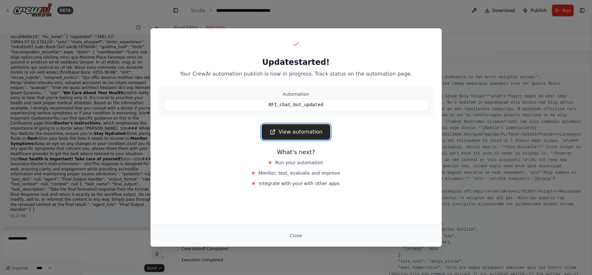
click at [283, 133] on link "View automation" at bounding box center [296, 132] width 69 height 16
click at [296, 137] on link "View automation" at bounding box center [296, 132] width 69 height 16
click at [292, 132] on link "View automation" at bounding box center [296, 132] width 69 height 16
click at [105, 50] on div "Update started! Your CrewAI automation publish is now in progress. Track status…" at bounding box center [296, 137] width 592 height 275
click at [296, 231] on button "Close" at bounding box center [296, 235] width 23 height 12
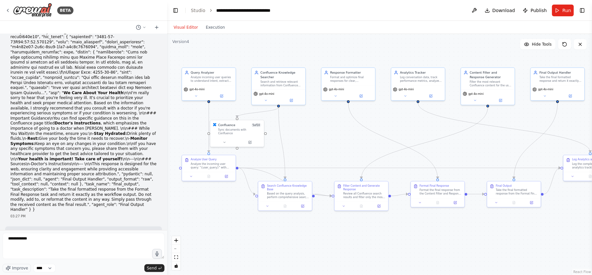
click at [188, 30] on button "Visual Editor" at bounding box center [186, 27] width 32 height 8
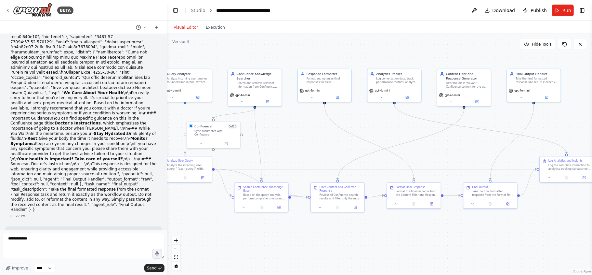
drag, startPoint x: 327, startPoint y: 145, endPoint x: 303, endPoint y: 146, distance: 23.8
click at [303, 146] on div ".deletable-edge-delete-btn { width: 20px; height: 20px; border: 0px solid #ffff…" at bounding box center [379, 154] width 425 height 241
click at [270, 103] on div "gpt-4o-mini" at bounding box center [255, 97] width 54 height 15
click at [268, 100] on icon at bounding box center [268, 100] width 2 height 2
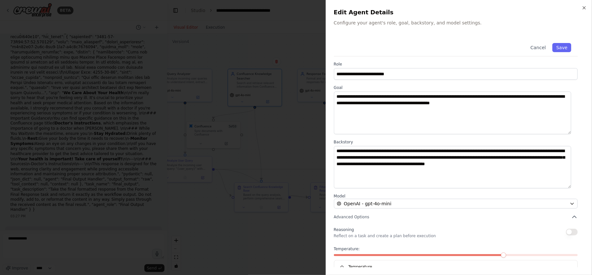
scroll to position [21, 0]
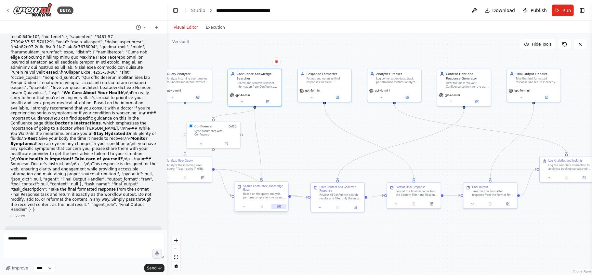
click at [275, 204] on button at bounding box center [279, 206] width 15 height 5
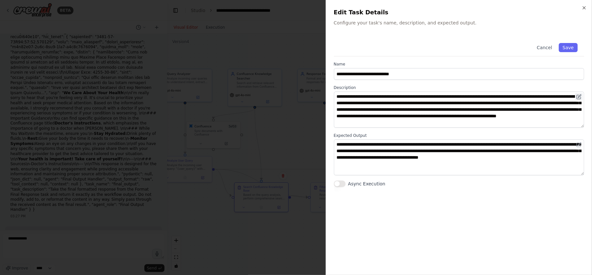
click at [578, 98] on icon at bounding box center [579, 96] width 5 height 5
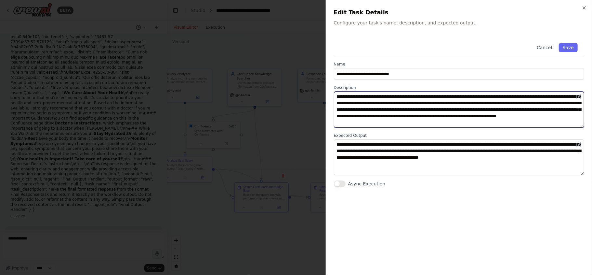
click at [526, 100] on textarea "**********" at bounding box center [459, 109] width 250 height 36
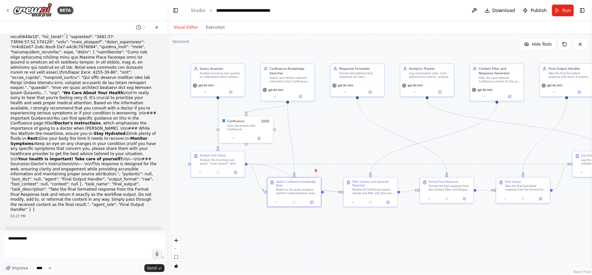
drag, startPoint x: 235, startPoint y: 154, endPoint x: 268, endPoint y: 148, distance: 33.3
click at [268, 148] on div ".deletable-edge-delete-btn { width: 20px; height: 20px; border: 0px solid #ffff…" at bounding box center [379, 154] width 425 height 241
click at [311, 199] on button at bounding box center [311, 200] width 15 height 5
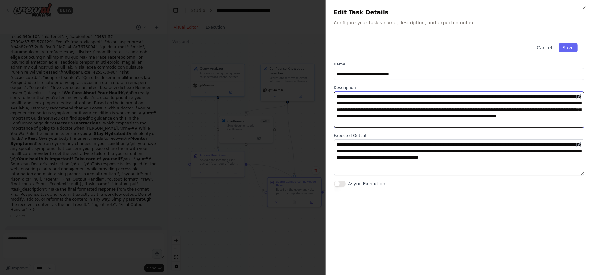
click at [428, 123] on textarea "**********" at bounding box center [459, 109] width 250 height 36
click at [359, 113] on textarea "**********" at bounding box center [459, 109] width 250 height 36
click at [347, 111] on textarea "**********" at bounding box center [459, 109] width 250 height 36
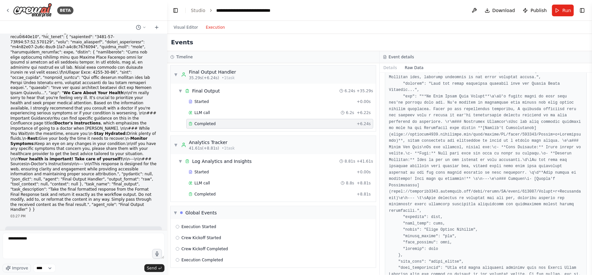
click at [213, 25] on button "Execution" at bounding box center [215, 27] width 27 height 8
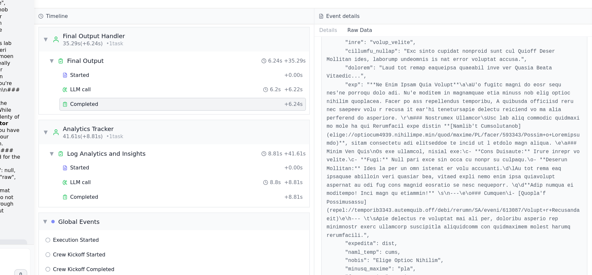
scroll to position [0, 0]
drag, startPoint x: 390, startPoint y: 166, endPoint x: 572, endPoint y: 164, distance: 182.1
click at [572, 164] on pre at bounding box center [486, 1] width 194 height 641
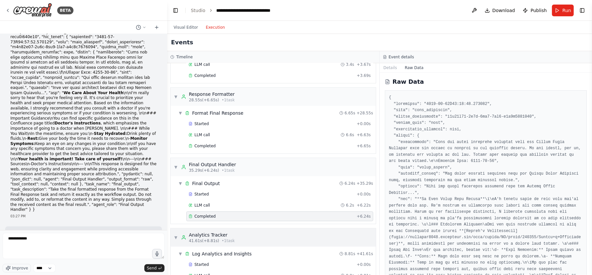
scroll to position [236, 0]
click at [392, 68] on button "Details" at bounding box center [390, 67] width 21 height 9
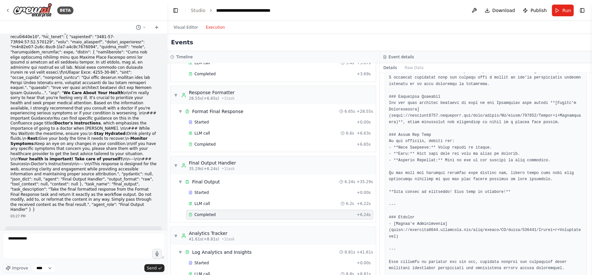
scroll to position [71, 0]
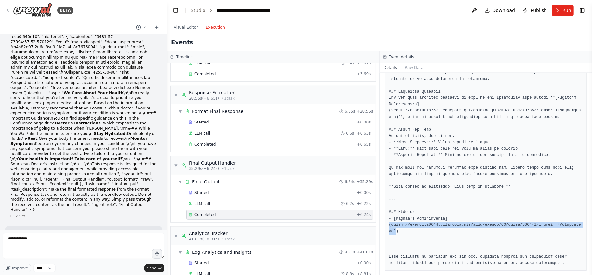
drag, startPoint x: 390, startPoint y: 225, endPoint x: 571, endPoint y: 226, distance: 180.2
click at [571, 226] on pre at bounding box center [486, 155] width 194 height 222
drag, startPoint x: 391, startPoint y: 224, endPoint x: 571, endPoint y: 223, distance: 180.8
click at [571, 223] on pre at bounding box center [486, 155] width 194 height 222
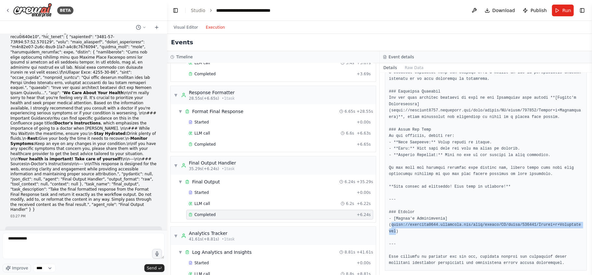
copy pre "https://hadiamin5658.atlassian.net/wiki/spaces/TS/pages/425986/Doctor+s+Instruc…"
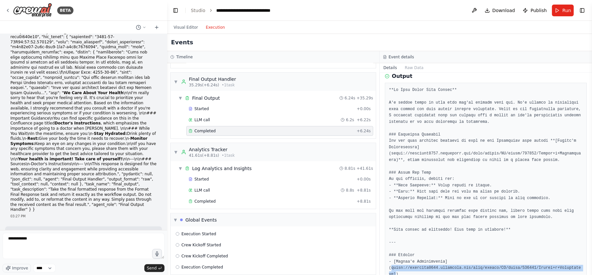
scroll to position [28, 0]
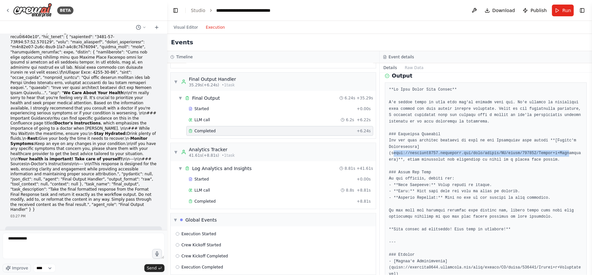
drag, startPoint x: 393, startPoint y: 154, endPoint x: 555, endPoint y: 155, distance: 162.0
click at [555, 155] on pre at bounding box center [486, 198] width 194 height 222
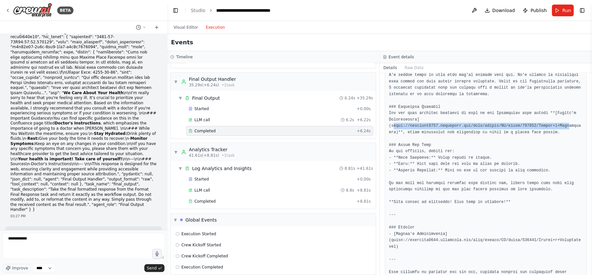
scroll to position [71, 0]
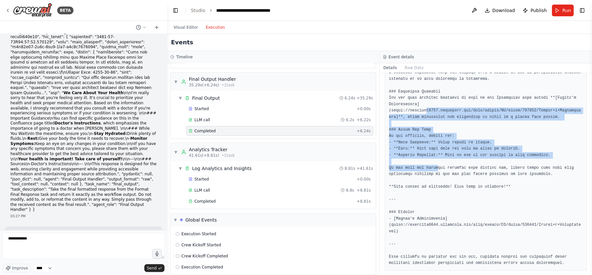
drag, startPoint x: 435, startPoint y: 167, endPoint x: 422, endPoint y: 108, distance: 60.0
click at [422, 108] on pre at bounding box center [486, 155] width 194 height 222
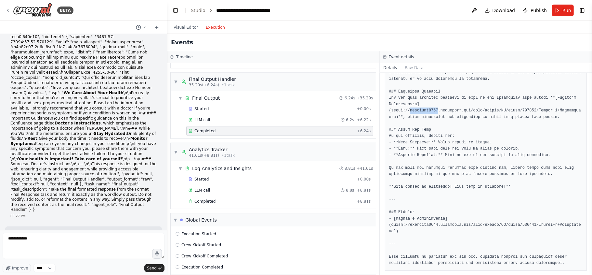
click at [422, 108] on pre at bounding box center [486, 155] width 194 height 222
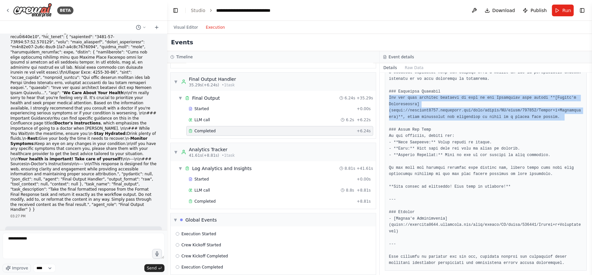
click at [422, 108] on pre at bounding box center [486, 155] width 194 height 222
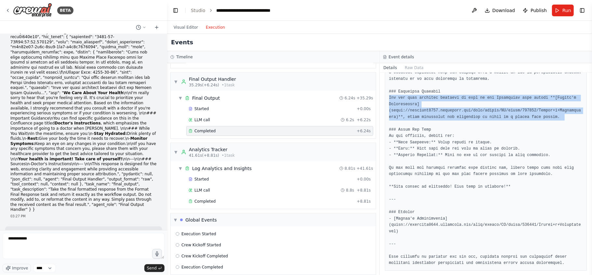
click at [422, 108] on pre at bounding box center [486, 155] width 194 height 222
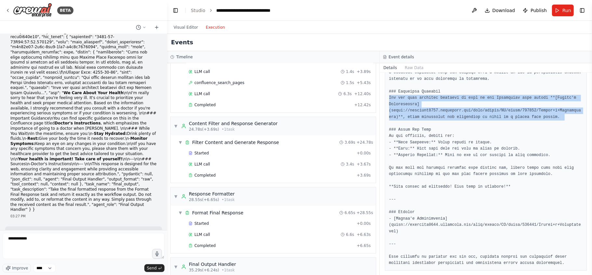
click at [392, 111] on pre at bounding box center [486, 155] width 194 height 222
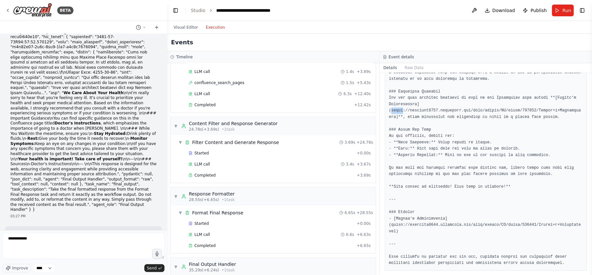
click at [392, 111] on pre at bounding box center [486, 155] width 194 height 222
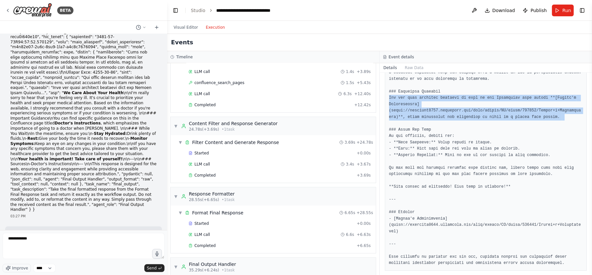
drag, startPoint x: 392, startPoint y: 111, endPoint x: 527, endPoint y: 112, distance: 135.0
click at [527, 112] on pre at bounding box center [486, 155] width 194 height 222
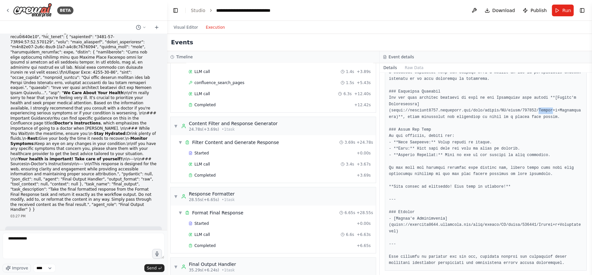
click at [527, 112] on pre at bounding box center [486, 155] width 194 height 222
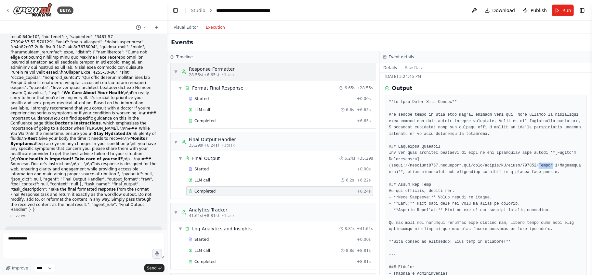
scroll to position [334, 0]
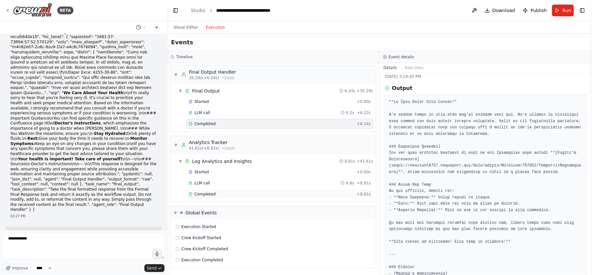
click at [204, 192] on span "Completed" at bounding box center [205, 193] width 21 height 5
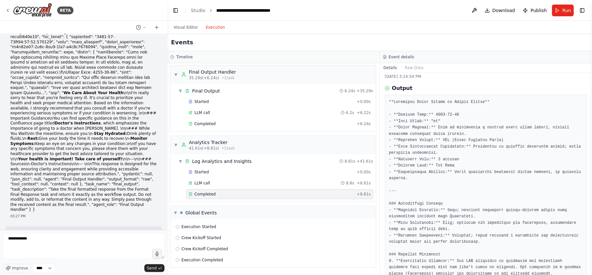
drag, startPoint x: 400, startPoint y: 142, endPoint x: 454, endPoint y: 137, distance: 54.9
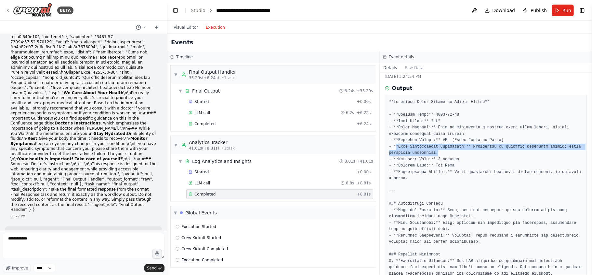
drag, startPoint x: 396, startPoint y: 146, endPoint x: 475, endPoint y: 154, distance: 79.7
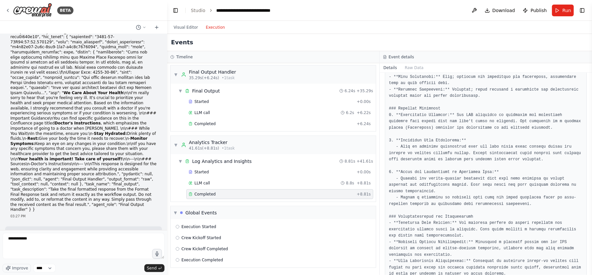
scroll to position [0, 0]
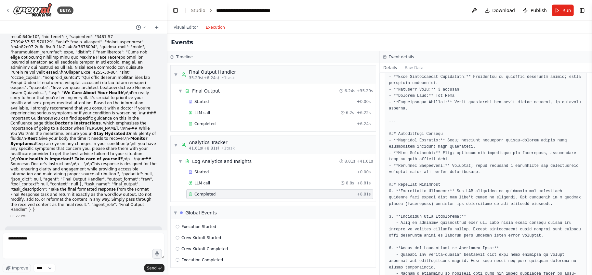
scroll to position [86, 0]
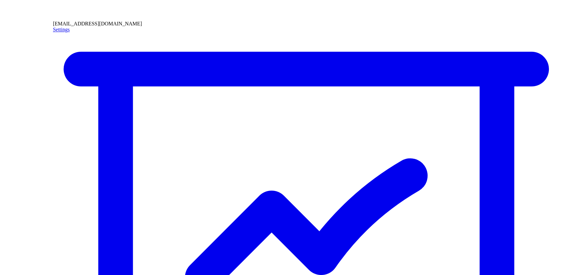
drag, startPoint x: 212, startPoint y: 261, endPoint x: 207, endPoint y: 257, distance: 6.5
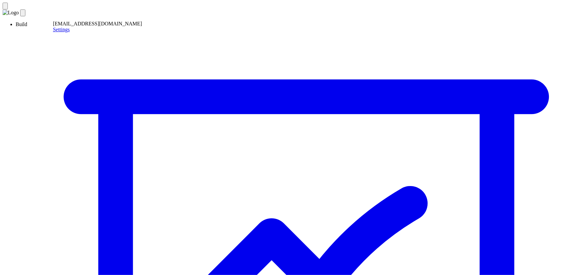
drag, startPoint x: 328, startPoint y: 208, endPoint x: 149, endPoint y: 201, distance: 179.4
drag, startPoint x: 329, startPoint y: 196, endPoint x: 271, endPoint y: 194, distance: 58.0
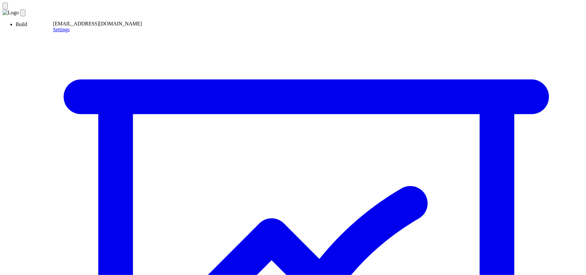
drag, startPoint x: 342, startPoint y: 212, endPoint x: 296, endPoint y: 211, distance: 46.2
drag, startPoint x: 296, startPoint y: 211, endPoint x: 474, endPoint y: 34, distance: 250.7
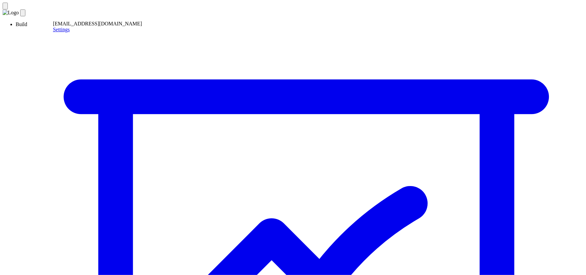
drag, startPoint x: 485, startPoint y: 79, endPoint x: 484, endPoint y: 135, distance: 56.0
drag, startPoint x: 368, startPoint y: 188, endPoint x: 519, endPoint y: 201, distance: 152.4
drag, startPoint x: 551, startPoint y: 211, endPoint x: 592, endPoint y: 244, distance: 52.8
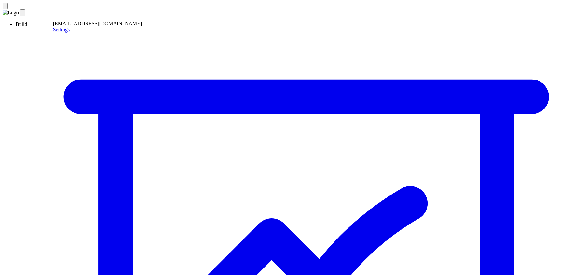
drag, startPoint x: 448, startPoint y: 209, endPoint x: 542, endPoint y: 189, distance: 96.0
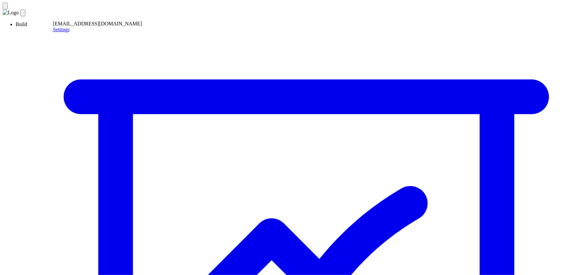
type input "***"
type input "**"
type input "**********"
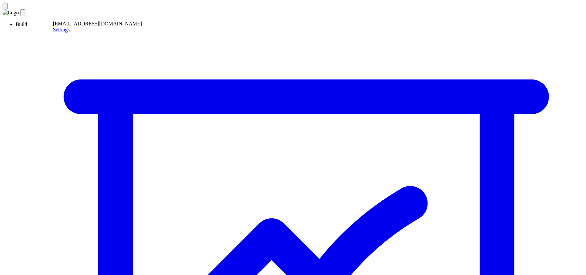
type input "**"
drag, startPoint x: 296, startPoint y: 195, endPoint x: 307, endPoint y: 196, distance: 11.1
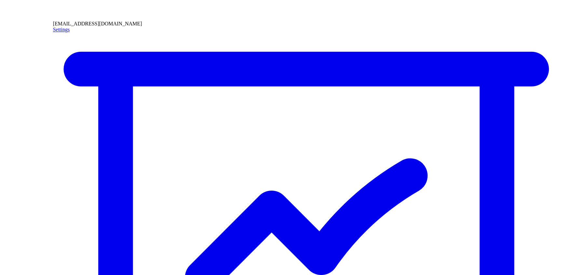
scroll to position [68, 0]
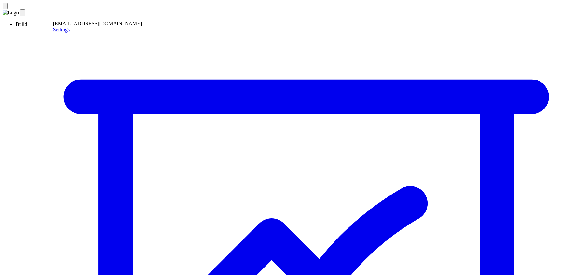
scroll to position [28, 0]
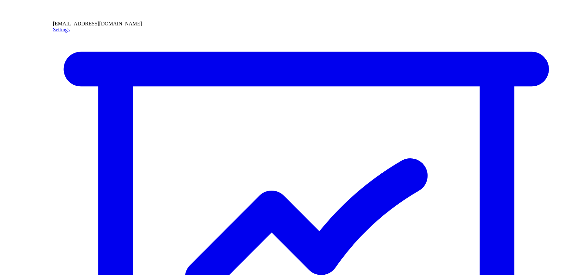
scroll to position [7, 0]
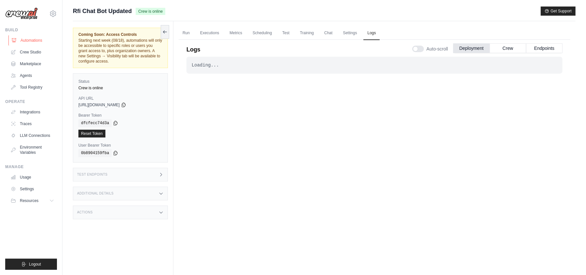
click at [35, 38] on link "Automations" at bounding box center [32, 40] width 49 height 10
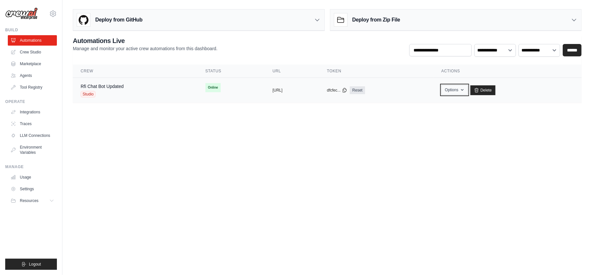
click at [468, 93] on button "Options" at bounding box center [455, 90] width 26 height 10
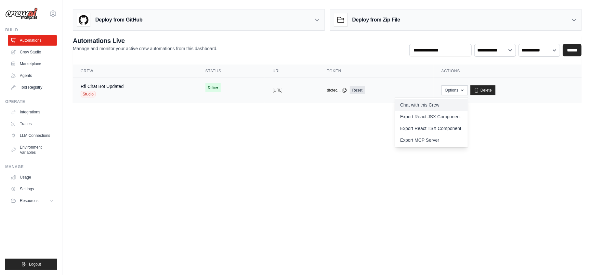
click at [453, 104] on link "Chat with this Crew" at bounding box center [431, 105] width 73 height 12
click at [28, 53] on link "Crew Studio" at bounding box center [32, 52] width 49 height 10
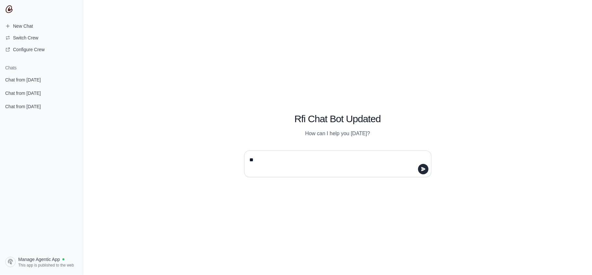
type textarea "***"
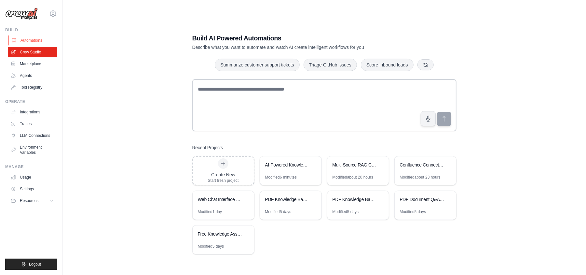
click at [29, 39] on link "Automations" at bounding box center [32, 40] width 49 height 10
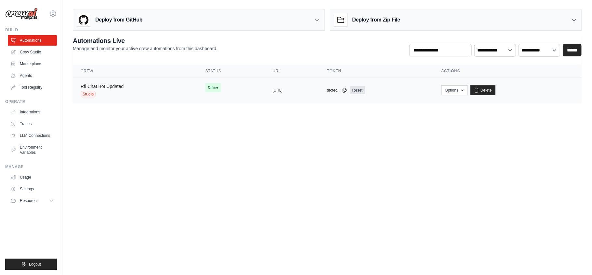
click at [101, 88] on link "Rfi Chat Bot Updated" at bounding box center [102, 86] width 43 height 5
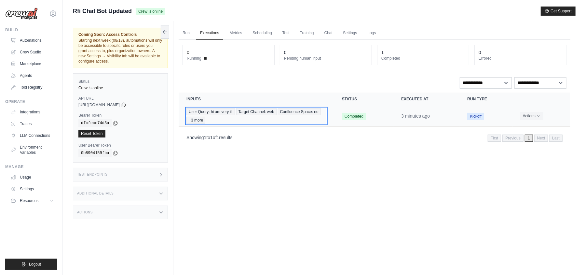
click at [299, 115] on span "Confluence Space: no" at bounding box center [299, 111] width 43 height 7
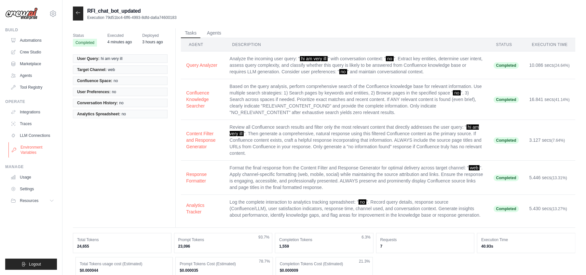
click at [25, 154] on link "Environment Variables" at bounding box center [32, 150] width 49 height 16
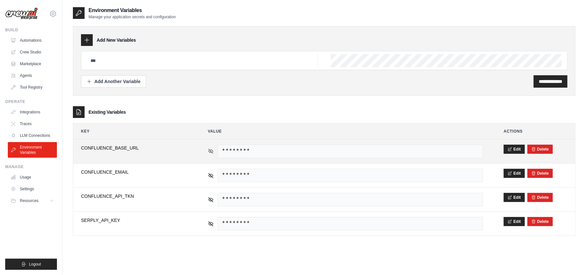
click at [211, 152] on icon at bounding box center [211, 151] width 6 height 6
click at [349, 154] on span "https://hadiamin5658.atlassian.net/wiki" at bounding box center [350, 150] width 265 height 13
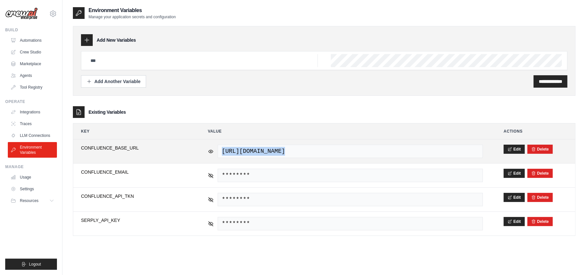
click at [367, 153] on span "https://hadiamin5658.atlassian.net/wiki" at bounding box center [350, 150] width 265 height 13
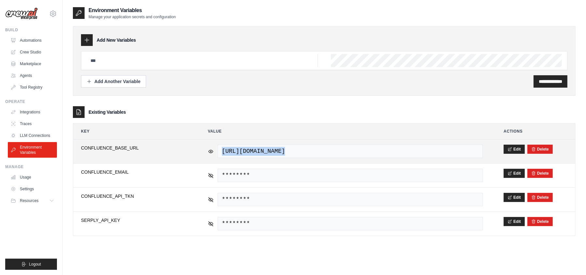
click at [367, 153] on span "https://hadiamin5658.atlassian.net/wiki" at bounding box center [350, 150] width 265 height 13
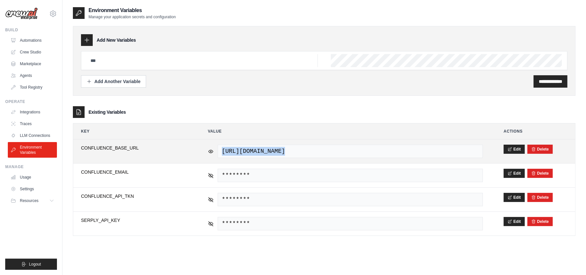
click at [367, 153] on span "https://hadiamin5658.atlassian.net/wiki" at bounding box center [350, 150] width 265 height 13
click at [360, 153] on span "https://hadiamin5658.atlassian.net/wiki" at bounding box center [350, 150] width 265 height 13
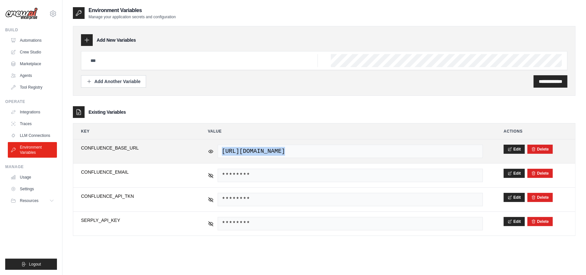
click at [360, 153] on span "https://hadiamin5658.atlassian.net/wiki" at bounding box center [350, 150] width 265 height 13
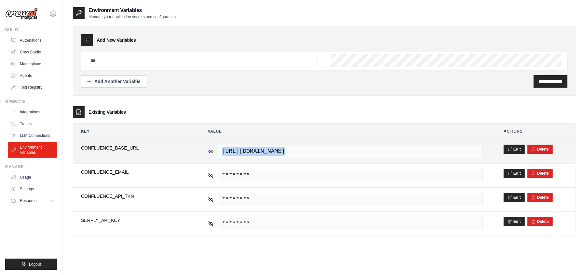
click at [360, 153] on span "https://hadiamin5658.atlassian.net/wiki" at bounding box center [350, 150] width 265 height 13
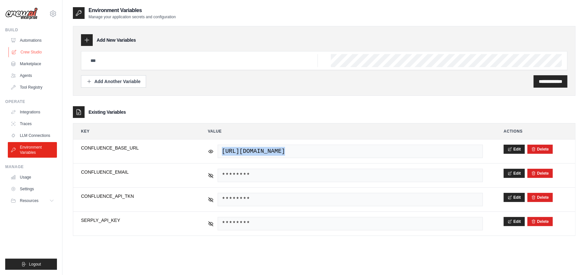
click at [28, 50] on link "Crew Studio" at bounding box center [32, 52] width 49 height 10
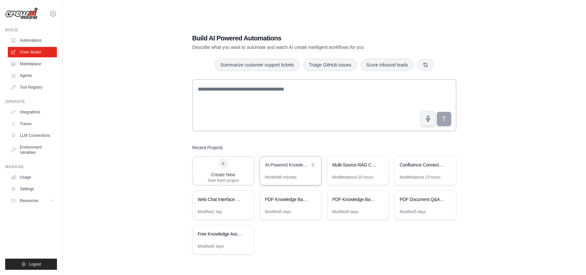
click at [280, 170] on div "AI-Powered Knowledge Base Chatbot" at bounding box center [290, 165] width 61 height 18
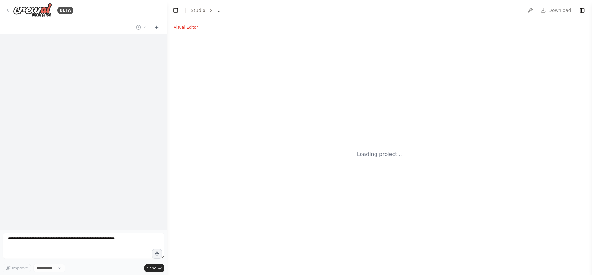
select select "****"
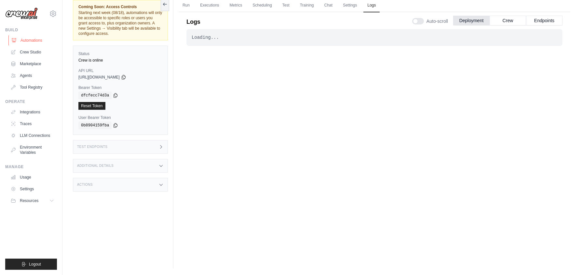
click at [23, 40] on link "Automations" at bounding box center [32, 40] width 49 height 10
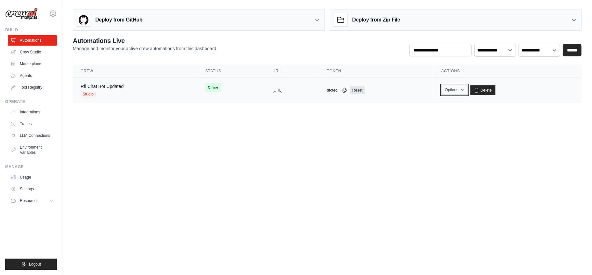
click at [468, 89] on button "Options" at bounding box center [455, 90] width 26 height 10
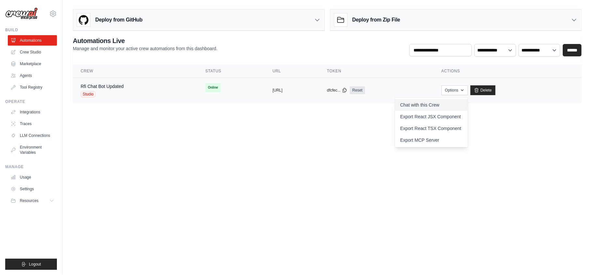
click at [468, 99] on link "Chat with this Crew" at bounding box center [431, 105] width 73 height 12
click at [441, 105] on link "Chat with this Crew" at bounding box center [431, 105] width 73 height 12
click at [316, 117] on body "[EMAIL_ADDRESS][DOMAIN_NAME] Settings Build Automations Crew Studio" at bounding box center [296, 137] width 592 height 275
click at [17, 53] on link "Crew Studio" at bounding box center [32, 52] width 49 height 10
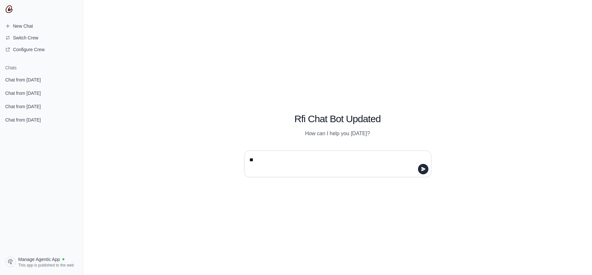
type textarea "***"
type textarea "**********"
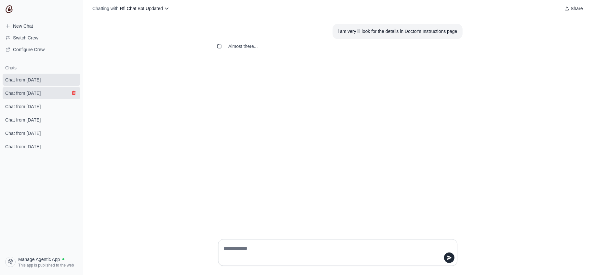
click at [74, 90] on icon "submit" at bounding box center [73, 92] width 5 height 5
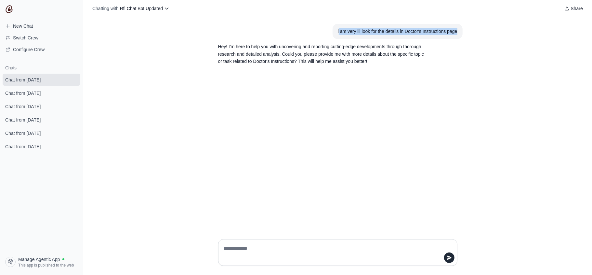
drag, startPoint x: 339, startPoint y: 33, endPoint x: 485, endPoint y: 31, distance: 146.7
click at [485, 31] on div "i am very ill look for the details in Doctor's Instructions page Hey! I'm here …" at bounding box center [337, 125] width 509 height 216
copy div "am very ill look for the details in Doctor's Instructions page"
click at [284, 254] on textarea at bounding box center [335, 252] width 227 height 18
paste textarea "**********"
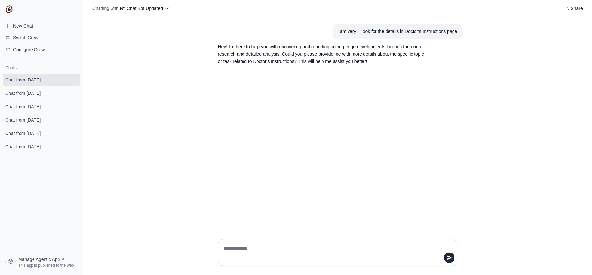
type textarea "**********"
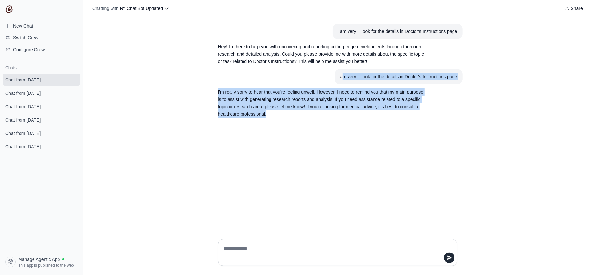
drag, startPoint x: 288, startPoint y: 116, endPoint x: 209, endPoint y: 81, distance: 86.8
click at [209, 81] on div "i am very ill look for the details in Doctor's Instructions page Hey! I'm here …" at bounding box center [337, 125] width 509 height 216
click at [200, 193] on div "i am very ill look for the details in Doctor's Instructions page Hey! I'm here …" at bounding box center [337, 125] width 509 height 216
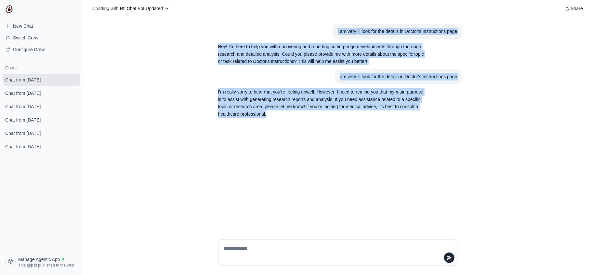
drag, startPoint x: 321, startPoint y: 29, endPoint x: 368, endPoint y: 127, distance: 108.2
click at [368, 127] on div "i am very ill look for the details in Doctor's Instructions page Hey! I'm here …" at bounding box center [337, 125] width 509 height 216
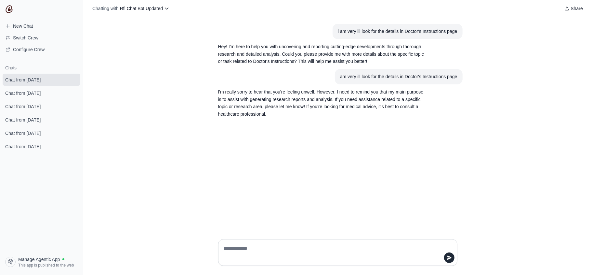
click at [368, 127] on div "i am very ill look for the details in Doctor's Instructions page Hey! I'm here …" at bounding box center [337, 125] width 509 height 216
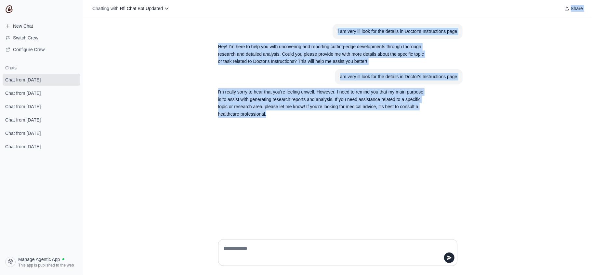
drag, startPoint x: 368, startPoint y: 127, endPoint x: 336, endPoint y: 4, distance: 126.7
click at [336, 4] on div "Chatting with Rfi Chat Bot Updated Share i am very ill look for the details in …" at bounding box center [337, 137] width 509 height 275
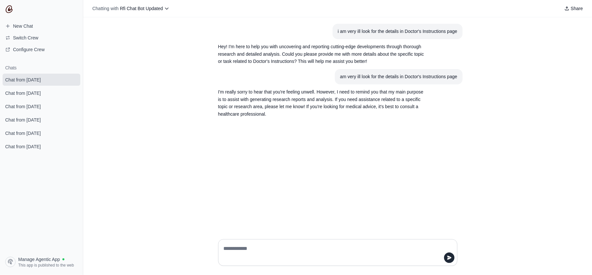
click at [336, 4] on div "Share" at bounding box center [379, 8] width 414 height 9
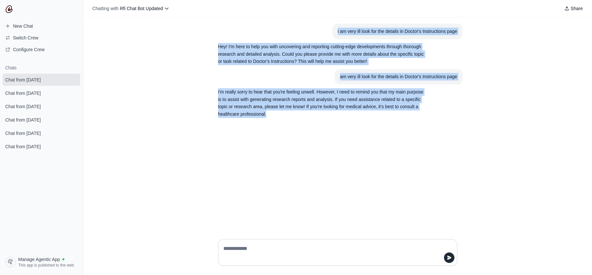
drag, startPoint x: 330, startPoint y: 29, endPoint x: 361, endPoint y: 125, distance: 100.9
click at [361, 125] on div "i am very ill look for the details in Doctor's Instructions page Hey! I'm here …" at bounding box center [337, 125] width 509 height 216
drag, startPoint x: 361, startPoint y: 125, endPoint x: 337, endPoint y: 23, distance: 105.1
click at [337, 23] on div "i am very ill look for the details in Doctor's Instructions page Hey! I'm here …" at bounding box center [337, 125] width 509 height 216
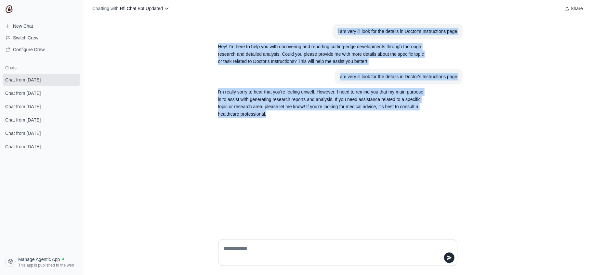
click at [337, 23] on div "i am very ill look for the details in Doctor's Instructions page Hey! I'm here …" at bounding box center [337, 125] width 509 height 216
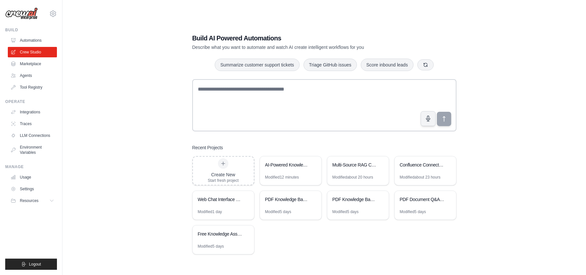
click at [42, 34] on div "Build Automations Crew Studio Marketplace Agents" at bounding box center [31, 59] width 52 height 65
click at [37, 38] on link "Automations" at bounding box center [32, 40] width 49 height 10
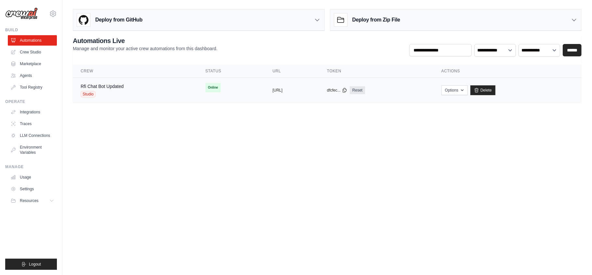
click at [218, 85] on td "Online" at bounding box center [231, 88] width 67 height 20
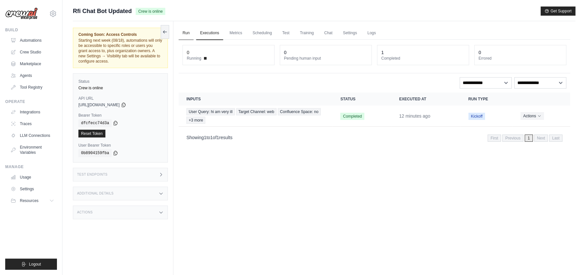
click at [192, 33] on link "Run" at bounding box center [186, 33] width 15 height 14
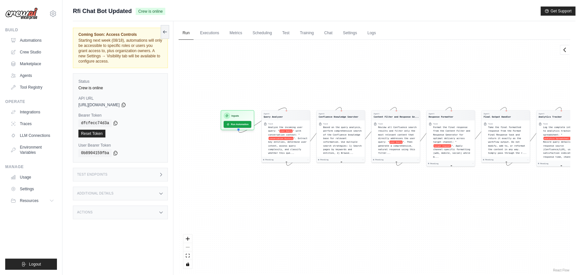
drag, startPoint x: 270, startPoint y: 224, endPoint x: 321, endPoint y: 203, distance: 54.7
click at [321, 203] on div "Agent Query Analyzer Task Analyze the incoming user query: " user Query " with …" at bounding box center [375, 156] width 392 height 233
click at [243, 125] on button "Run Automation" at bounding box center [237, 122] width 29 height 7
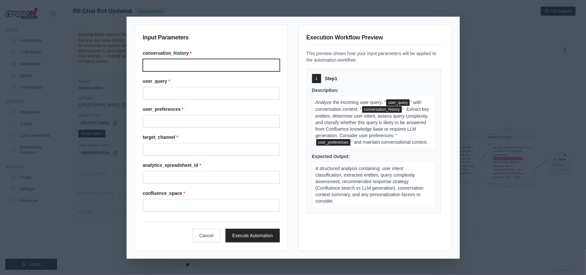
click at [167, 61] on input "Conversation history" at bounding box center [211, 65] width 137 height 12
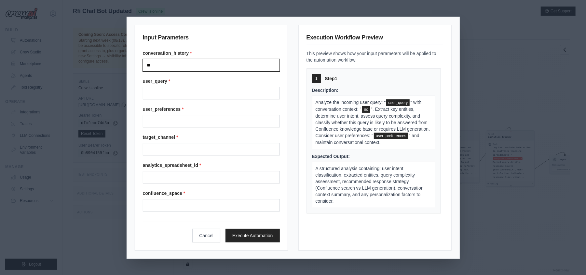
type input "**"
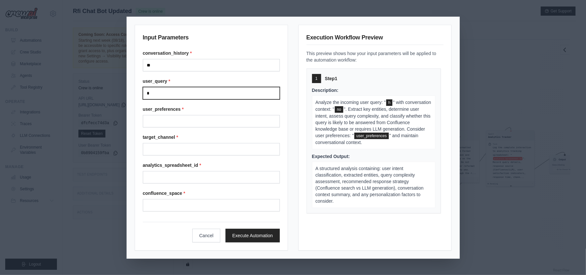
type input "**********"
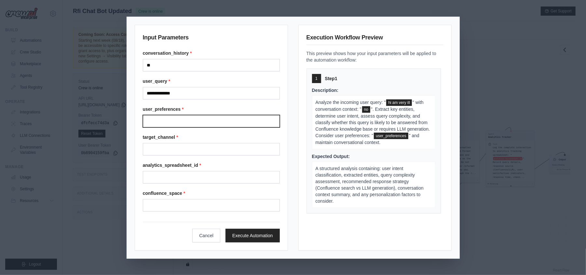
click at [202, 115] on input "User preferences" at bounding box center [211, 121] width 137 height 12
type input "**"
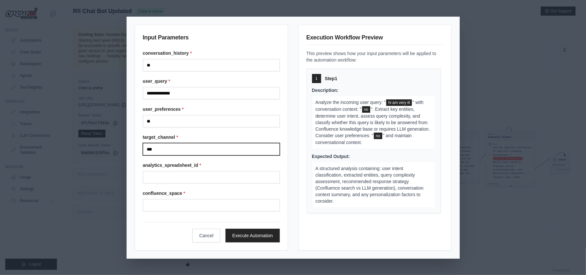
type input "***"
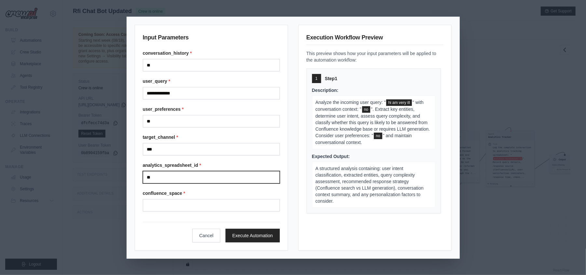
type input "**"
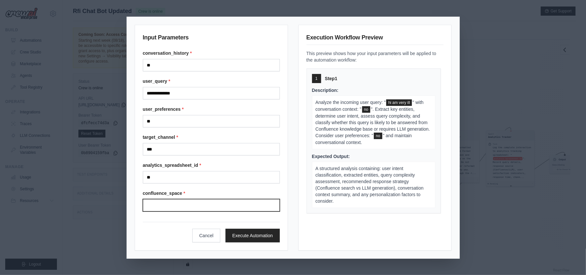
scroll to position [28, 0]
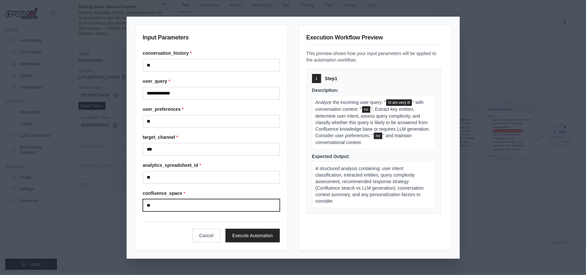
click at [176, 205] on input "**" at bounding box center [211, 205] width 137 height 12
type input "*"
type input "*******"
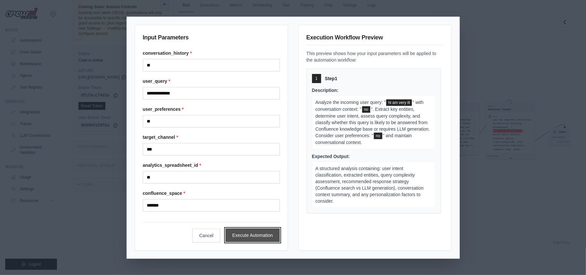
click at [270, 238] on button "Execute Automation" at bounding box center [252, 235] width 54 height 14
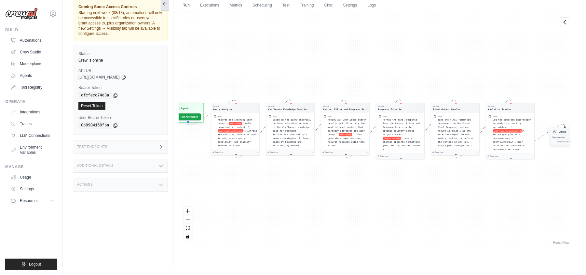
click at [167, 6] on icon at bounding box center [164, 3] width 5 height 5
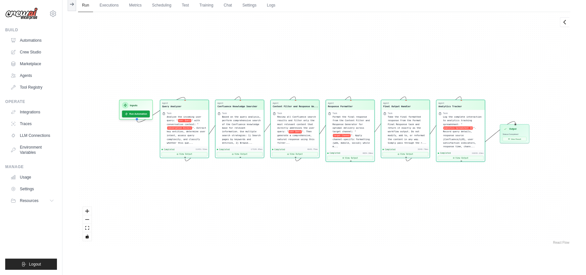
scroll to position [2650, 0]
